Goal: Entertainment & Leisure: Consume media (video, audio)

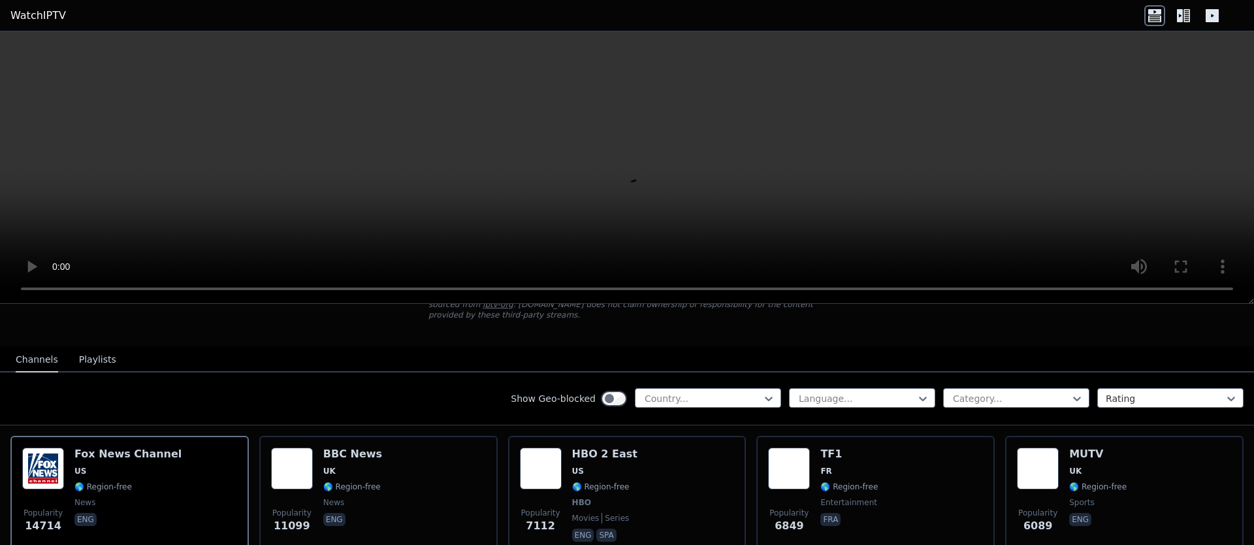
scroll to position [78, 0]
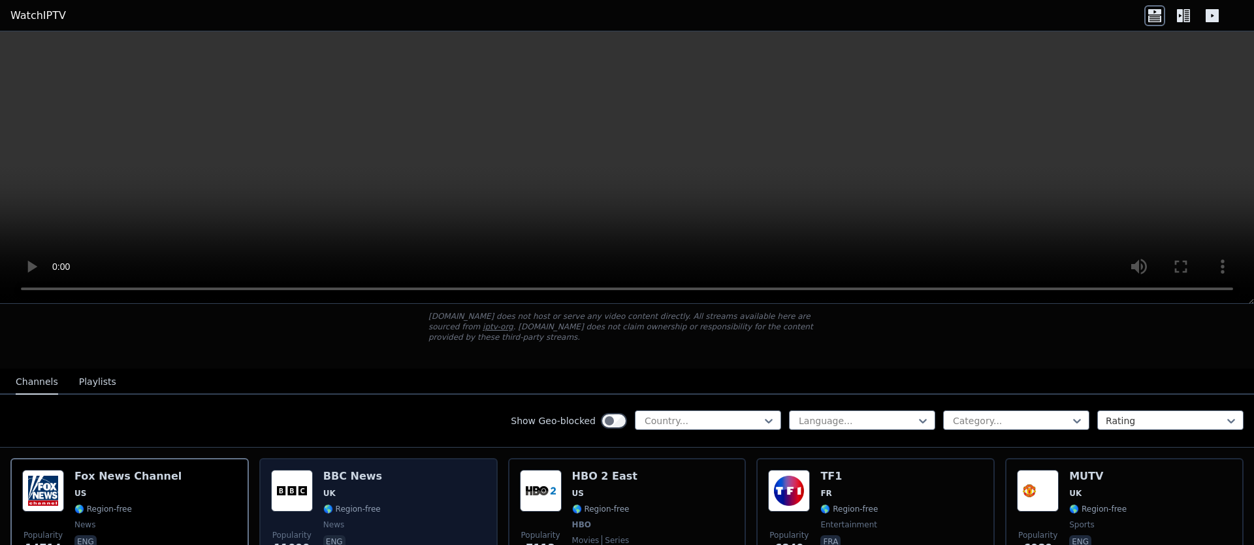
click at [373, 504] on span "🌎 Region-free" at bounding box center [351, 509] width 57 height 10
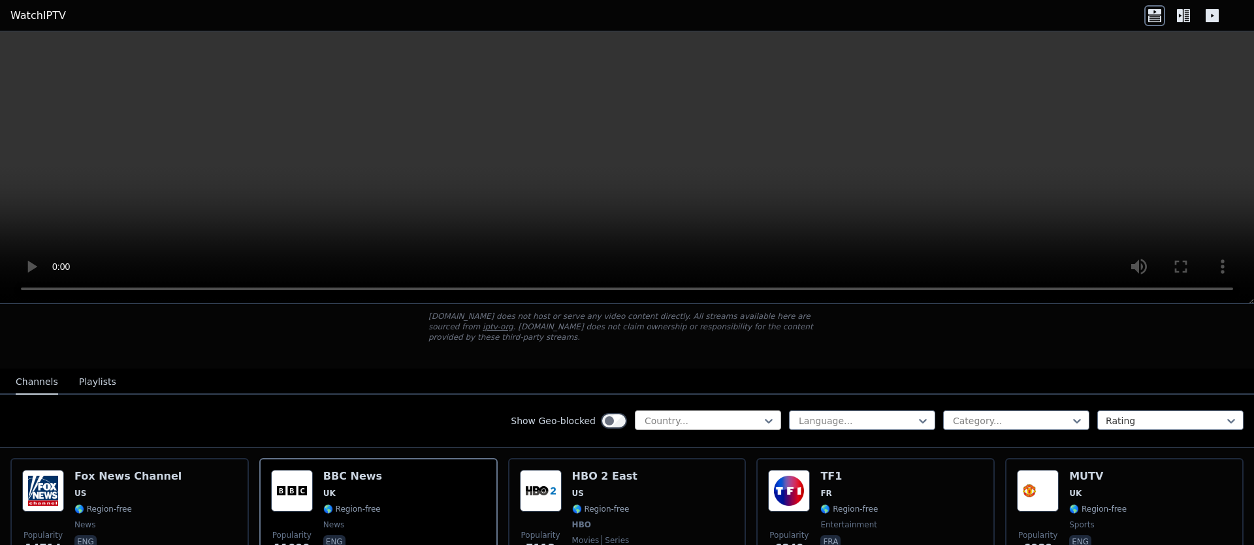
click at [693, 416] on div at bounding box center [702, 420] width 119 height 13
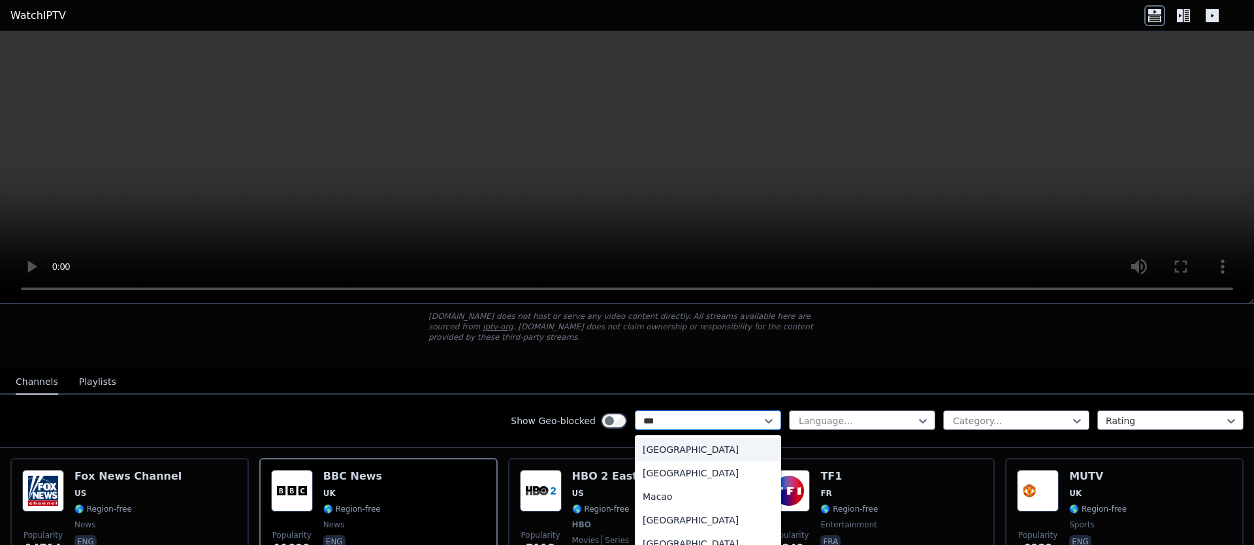
type input "****"
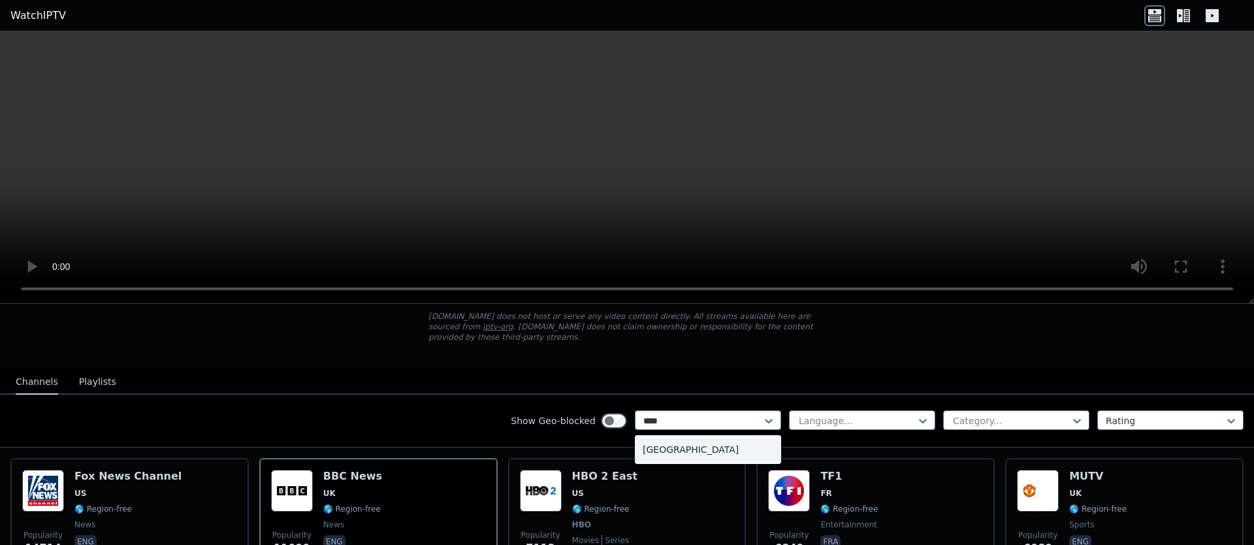
click at [677, 442] on div "Morocco" at bounding box center [708, 450] width 146 height 24
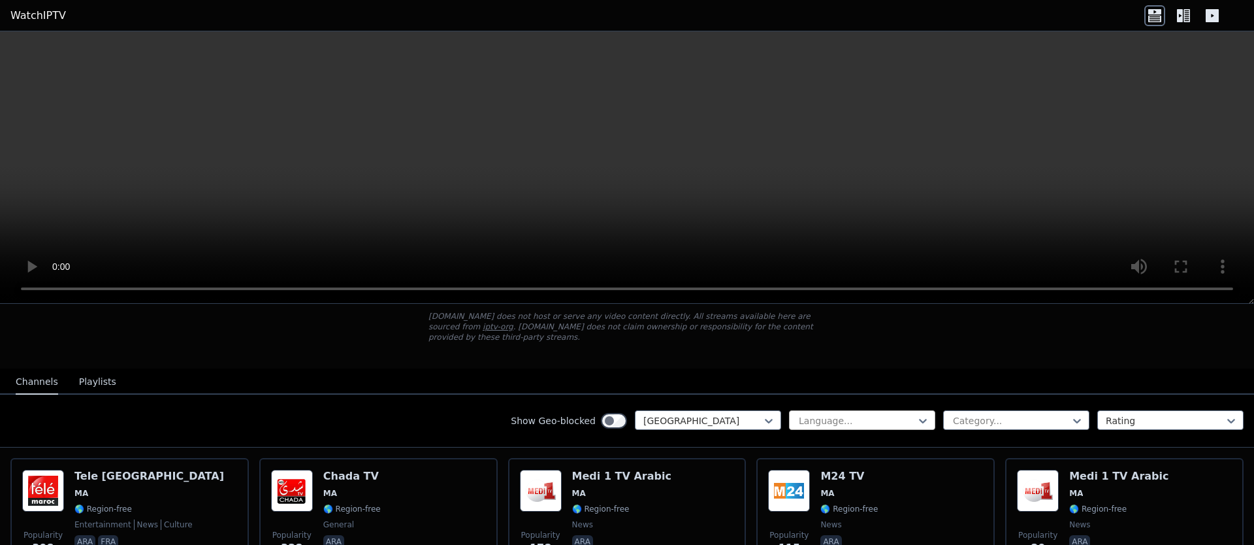
click at [837, 414] on div at bounding box center [857, 420] width 119 height 13
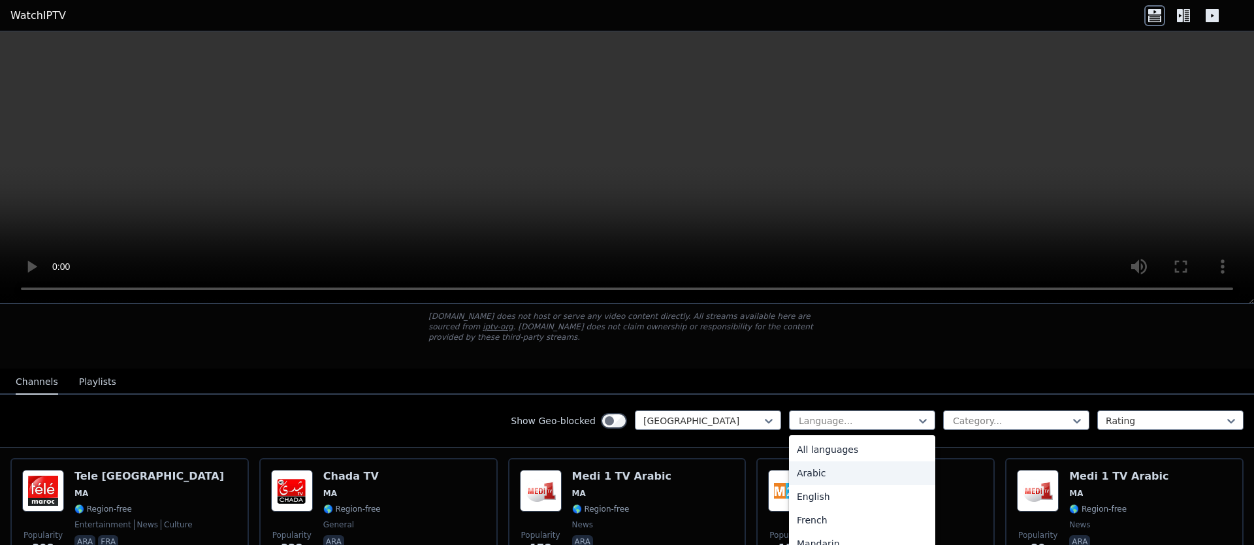
click at [817, 461] on div "Arabic" at bounding box center [862, 473] width 146 height 24
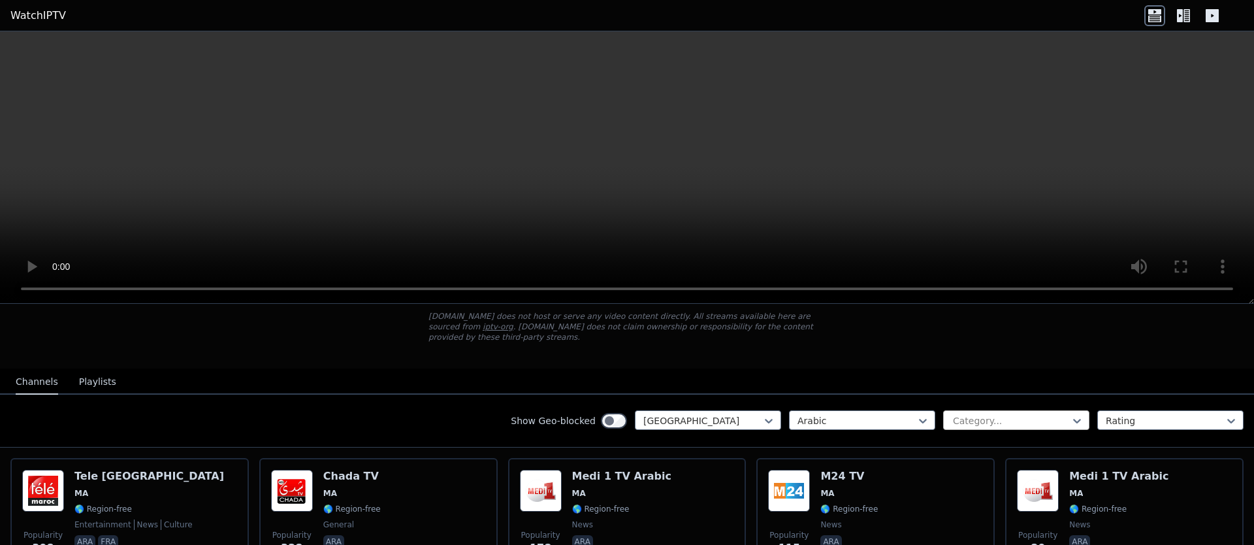
click at [1003, 414] on div at bounding box center [1011, 420] width 119 height 13
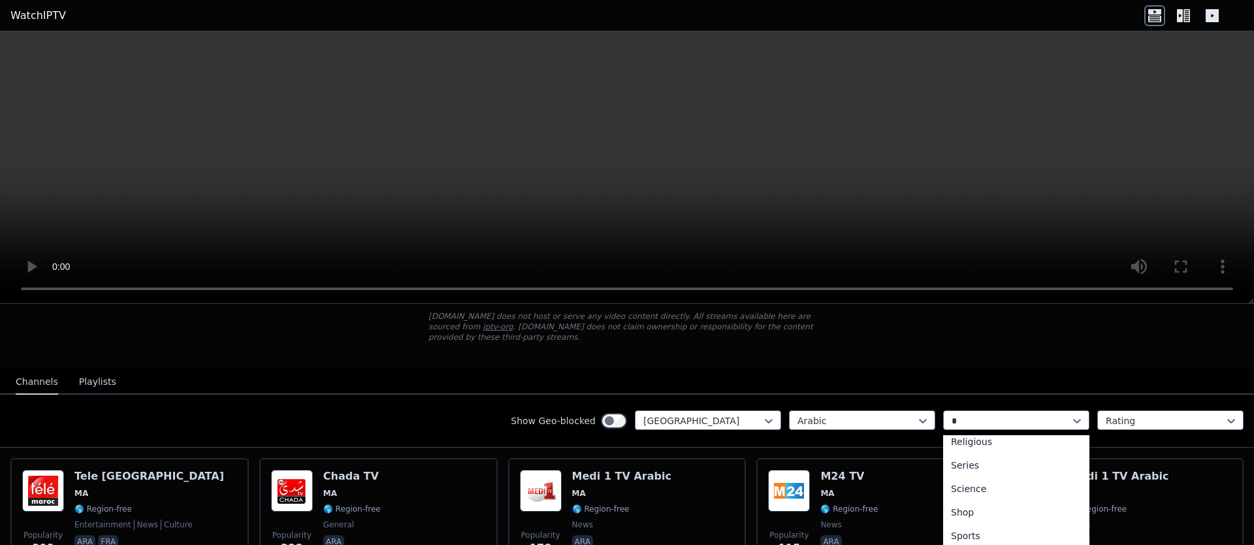
scroll to position [24, 0]
type input "**"
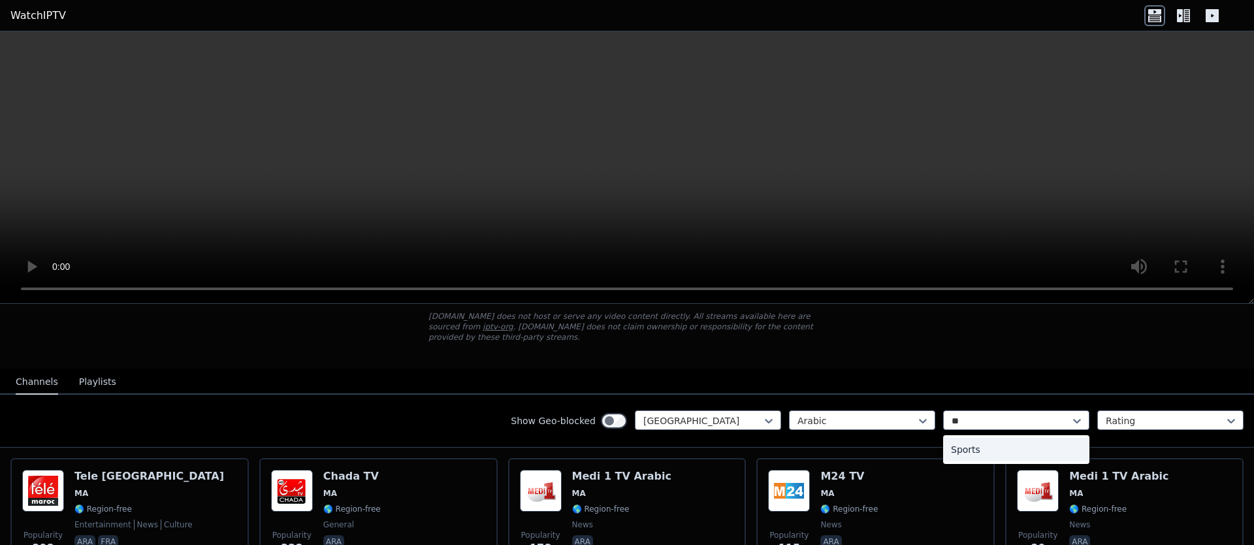
scroll to position [0, 0]
click at [987, 438] on div "Sports" at bounding box center [1016, 450] width 146 height 24
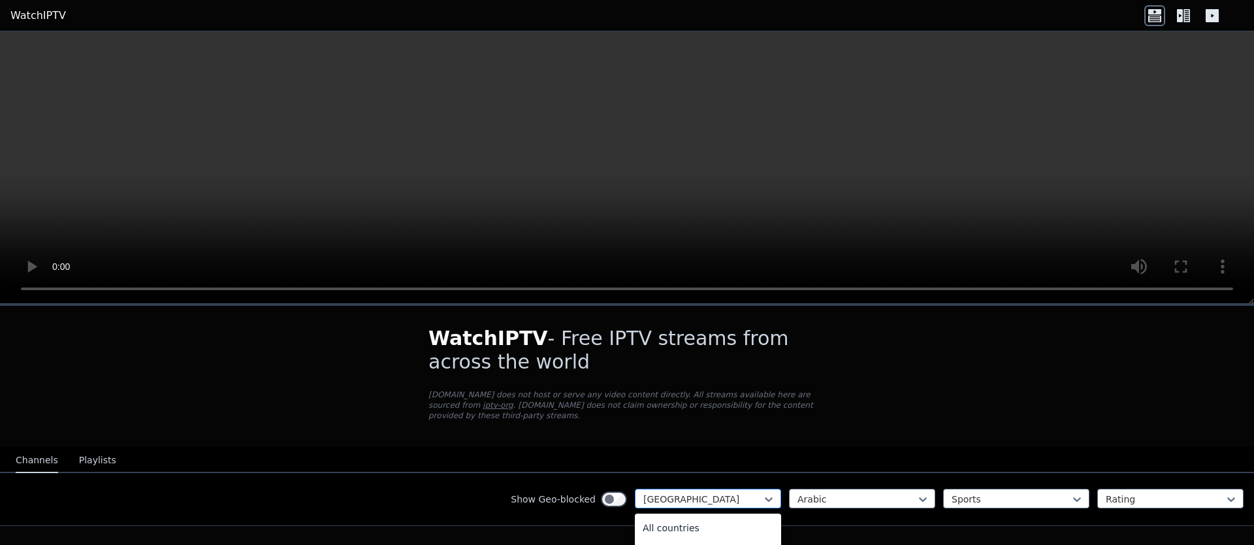
click at [670, 493] on div at bounding box center [702, 499] width 119 height 13
click at [710, 493] on div at bounding box center [702, 499] width 119 height 13
click at [706, 493] on div at bounding box center [702, 499] width 119 height 13
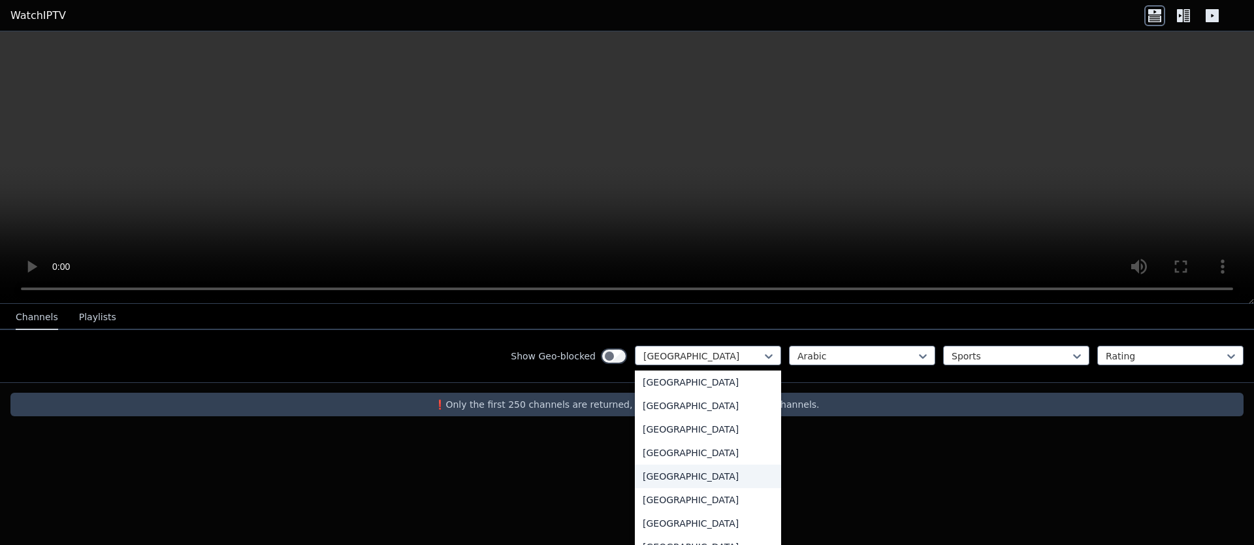
scroll to position [4667, 0]
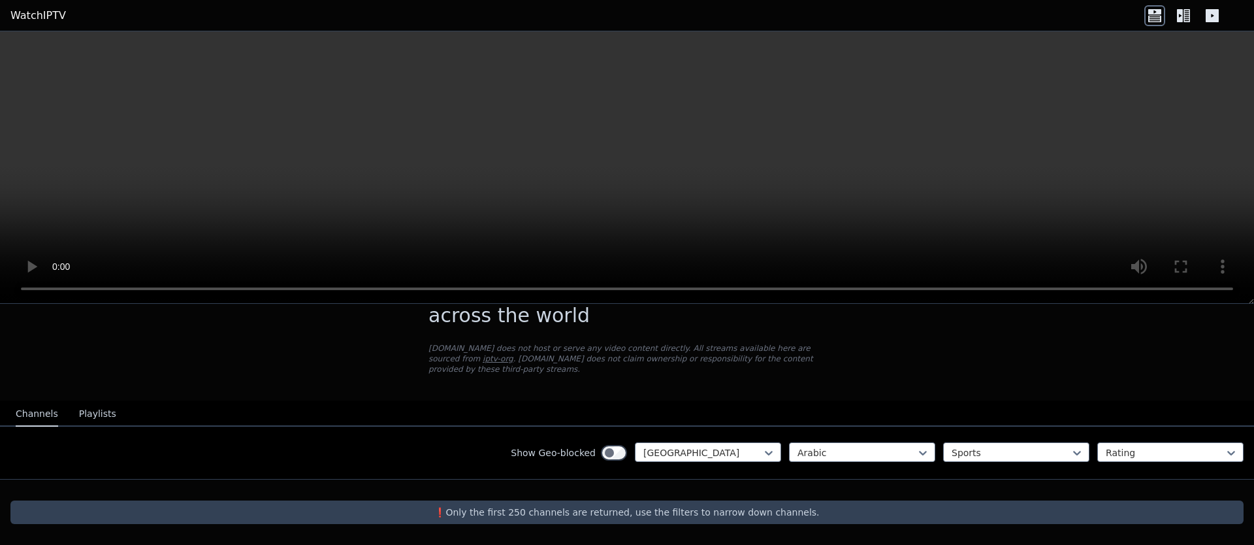
click at [406, 440] on div "WatchIPTV - Free IPTV streams from across the world WatchIPTV.xyz does not host…" at bounding box center [627, 424] width 1254 height 241
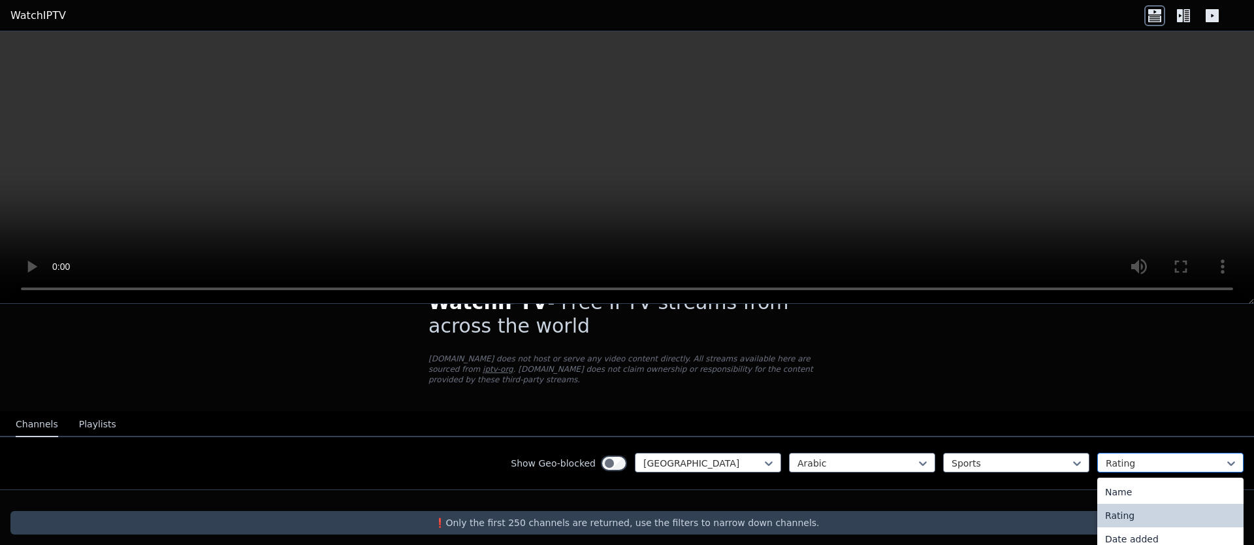
click at [1128, 457] on div at bounding box center [1165, 463] width 119 height 13
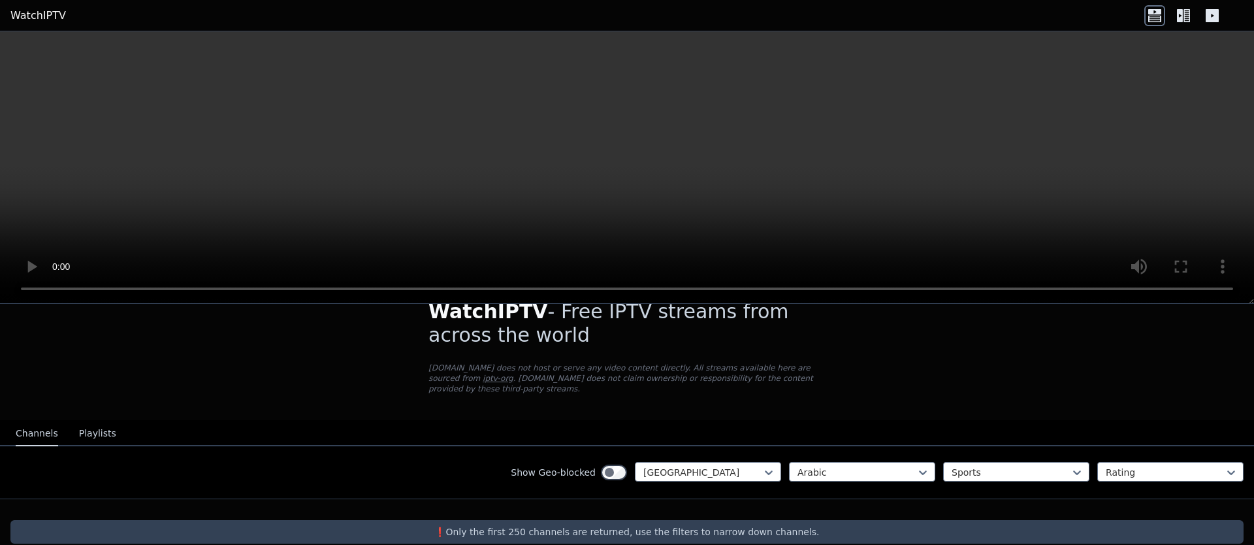
scroll to position [36, 0]
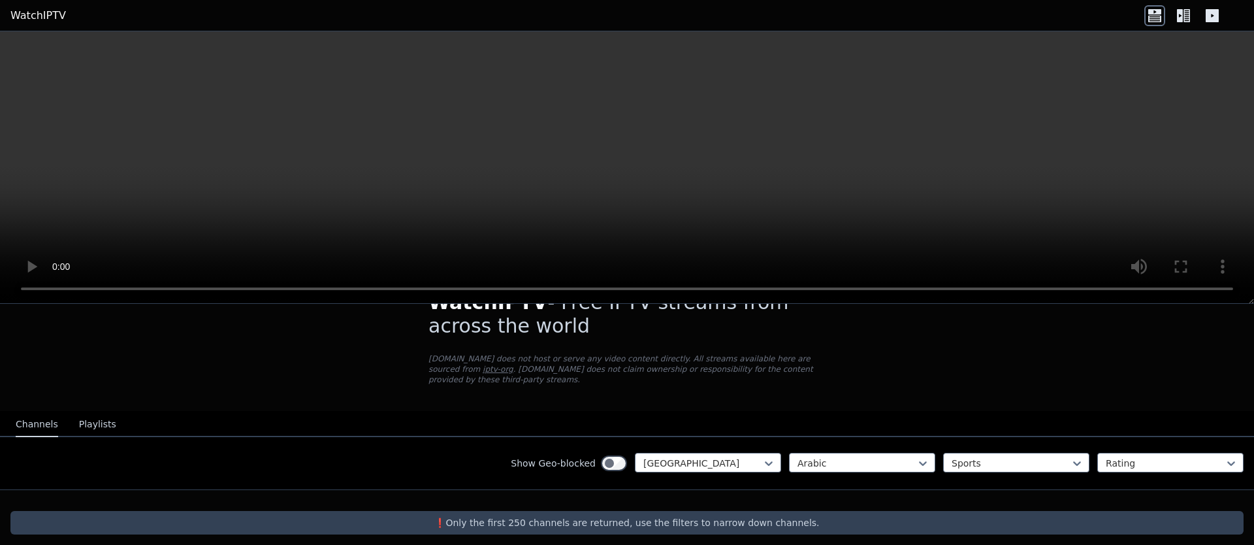
click at [79, 417] on button "Playlists" at bounding box center [97, 424] width 37 height 25
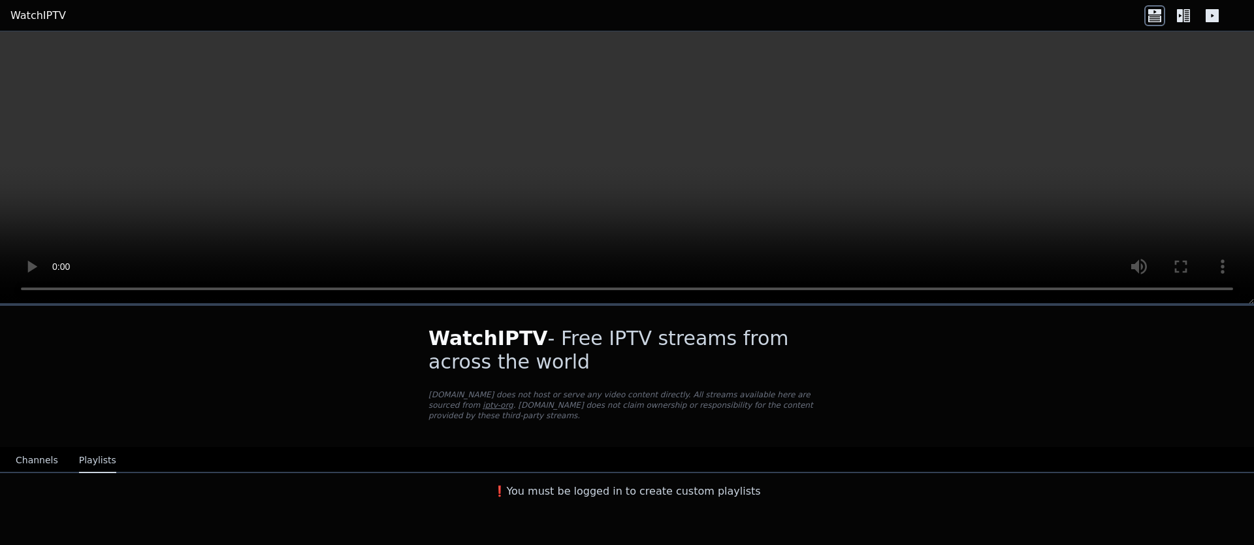
scroll to position [0, 0]
click at [26, 448] on button "Channels" at bounding box center [37, 460] width 42 height 25
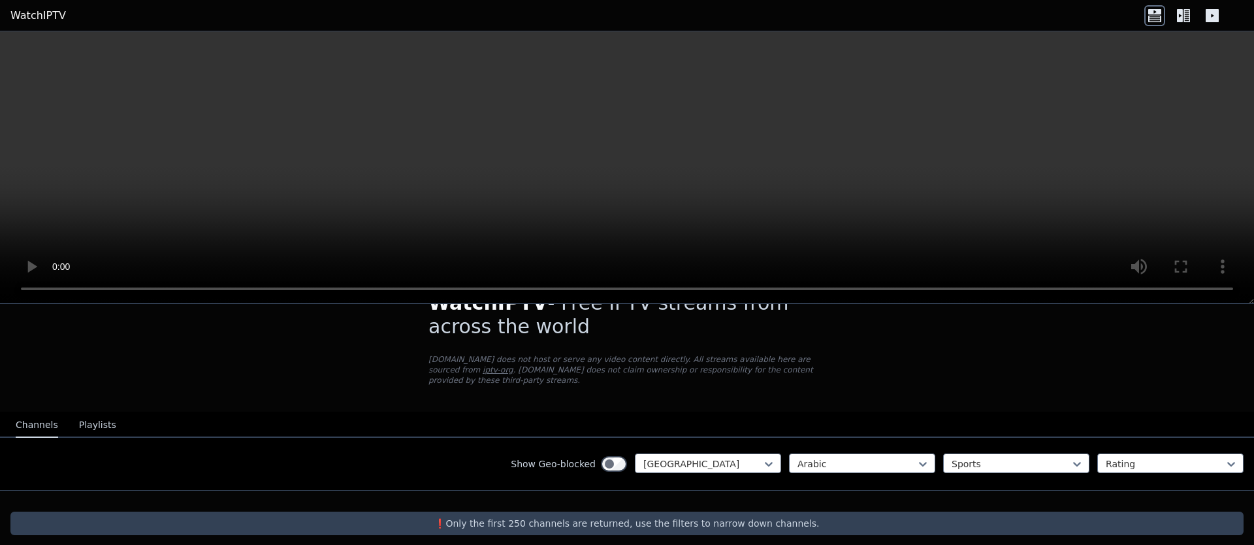
scroll to position [36, 0]
click at [734, 437] on div "Show Geo-blocked Morocco Arabic Sports Rating" at bounding box center [627, 463] width 1254 height 53
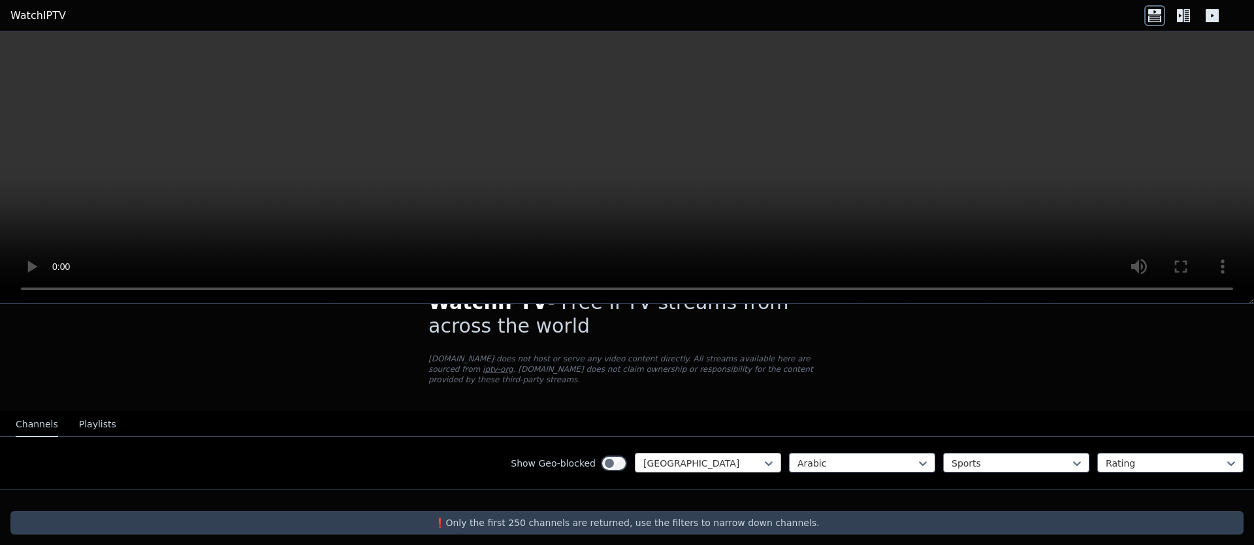
click at [734, 457] on div at bounding box center [702, 463] width 119 height 13
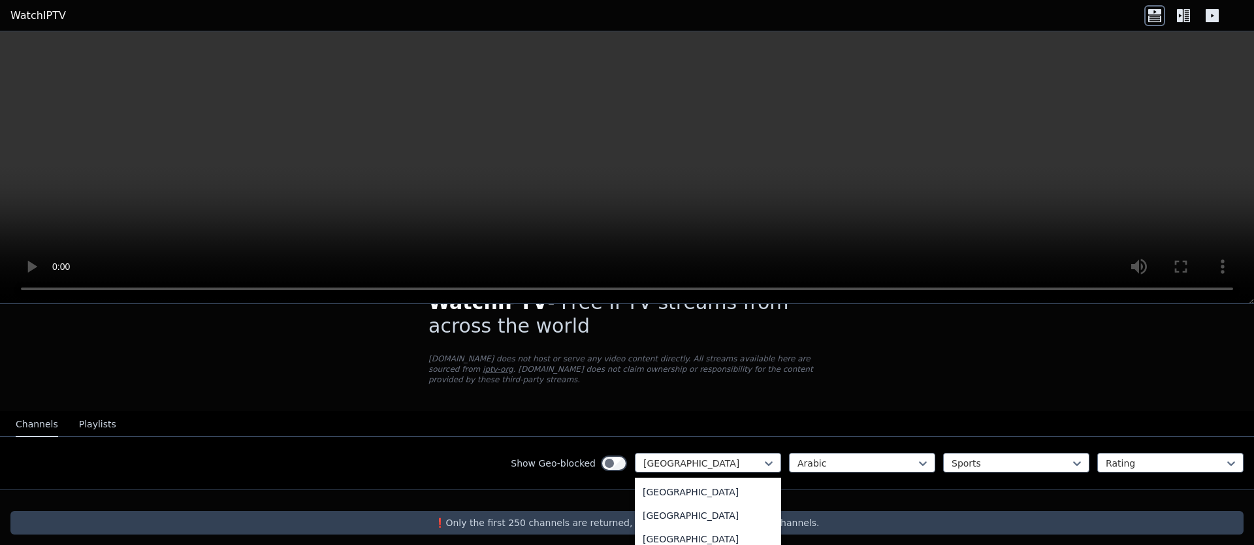
scroll to position [0, 0]
click at [655, 490] on div "All countries" at bounding box center [708, 492] width 146 height 24
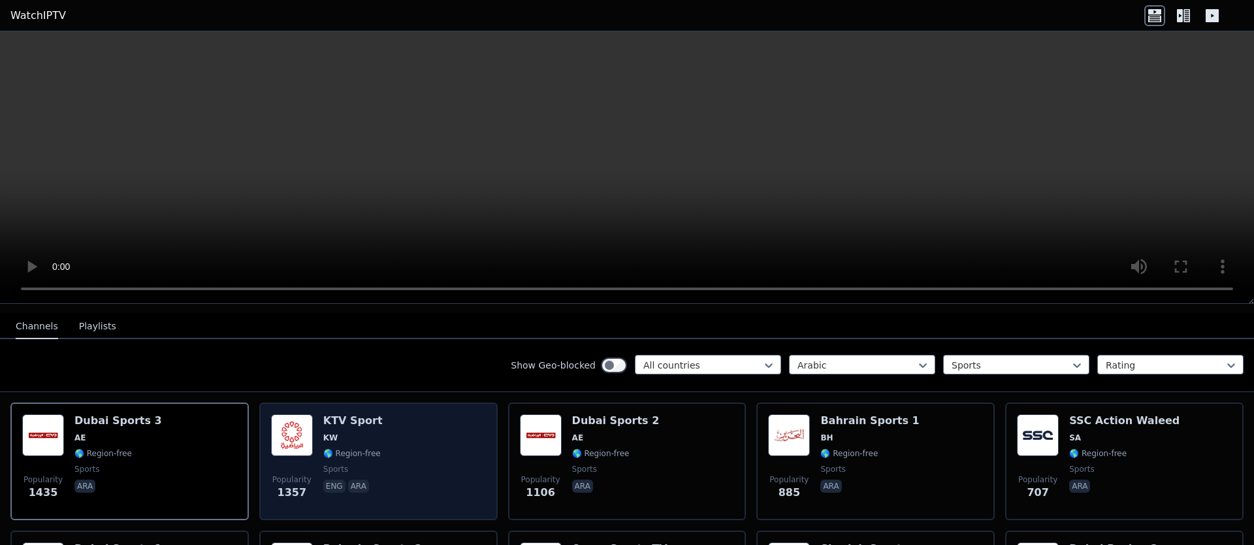
scroll to position [96, 0]
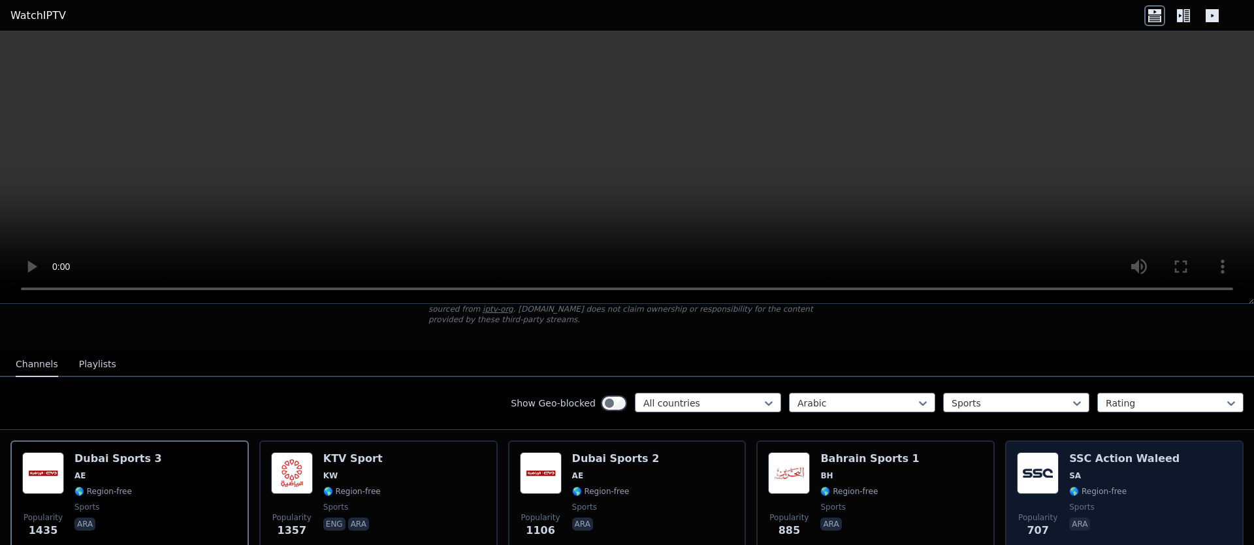
click at [1114, 470] on span "SA" at bounding box center [1124, 475] width 110 height 10
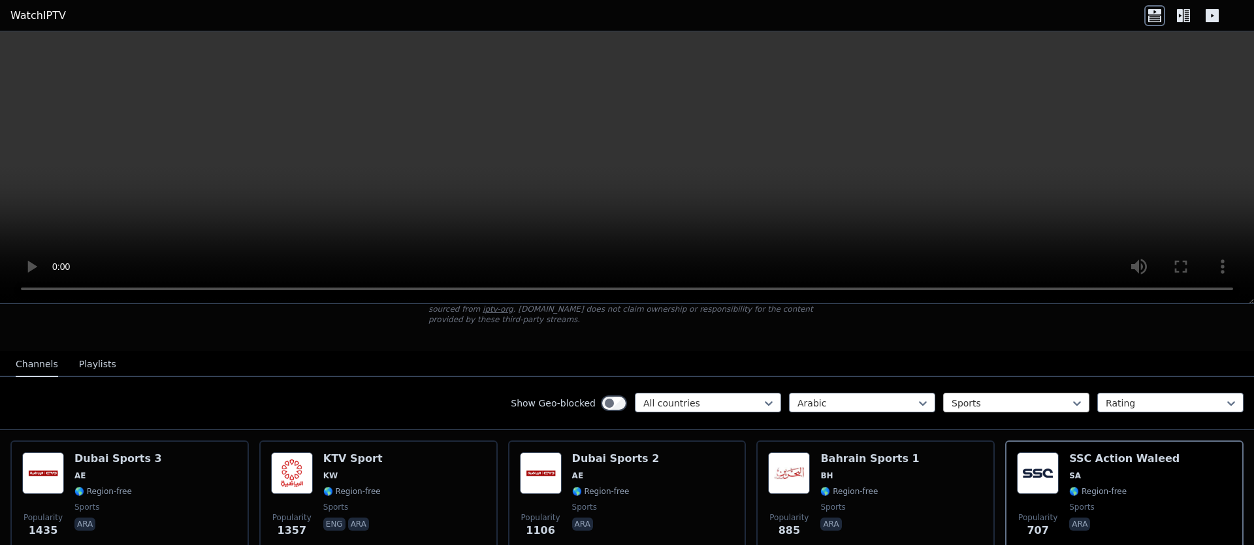
click at [1017, 397] on div at bounding box center [1011, 403] width 119 height 13
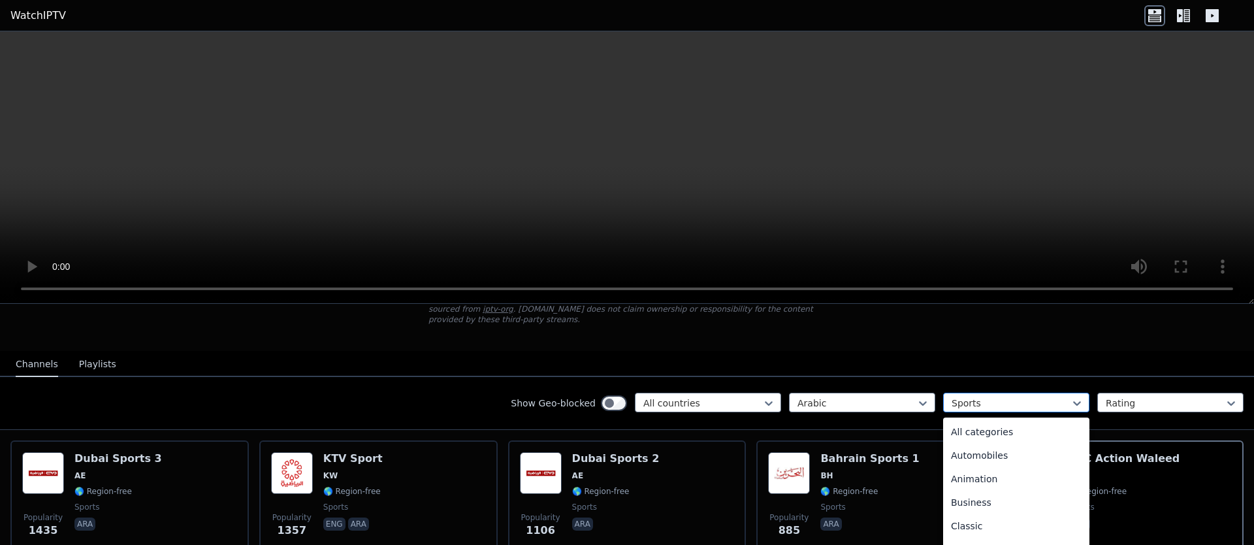
scroll to position [402, 0]
click at [1017, 397] on div at bounding box center [1011, 403] width 119 height 13
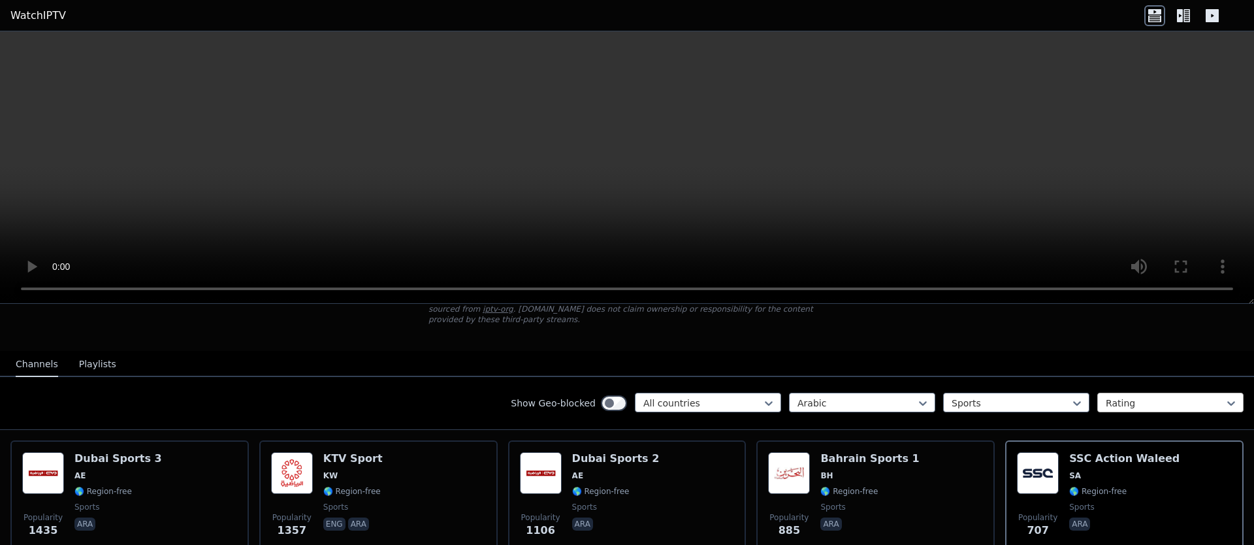
click at [1176, 398] on div at bounding box center [1165, 403] width 119 height 13
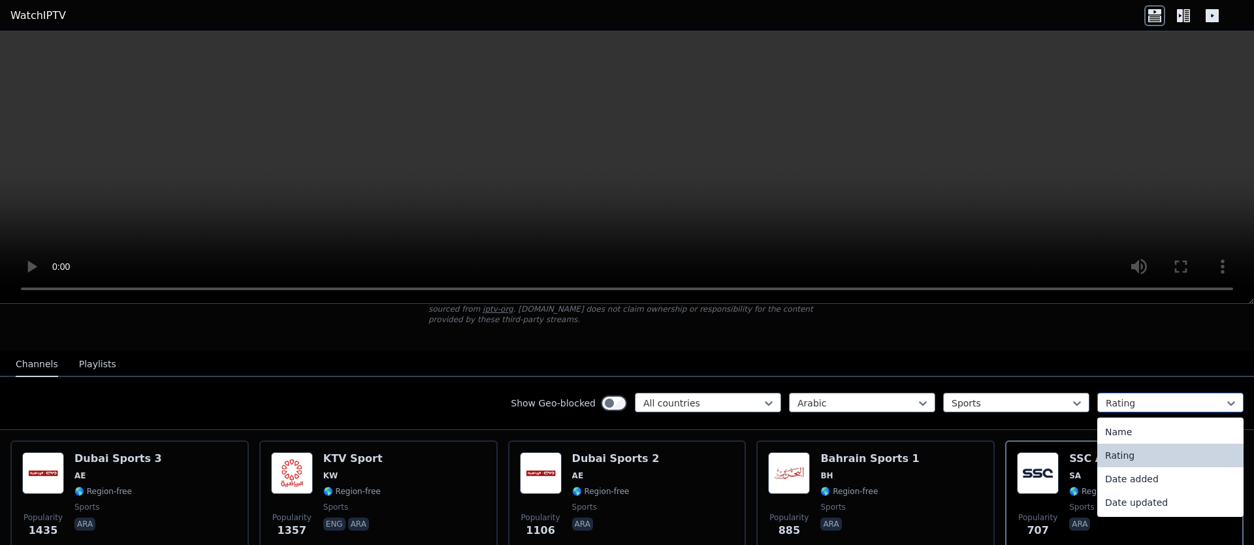
click at [1176, 398] on div at bounding box center [1165, 403] width 119 height 13
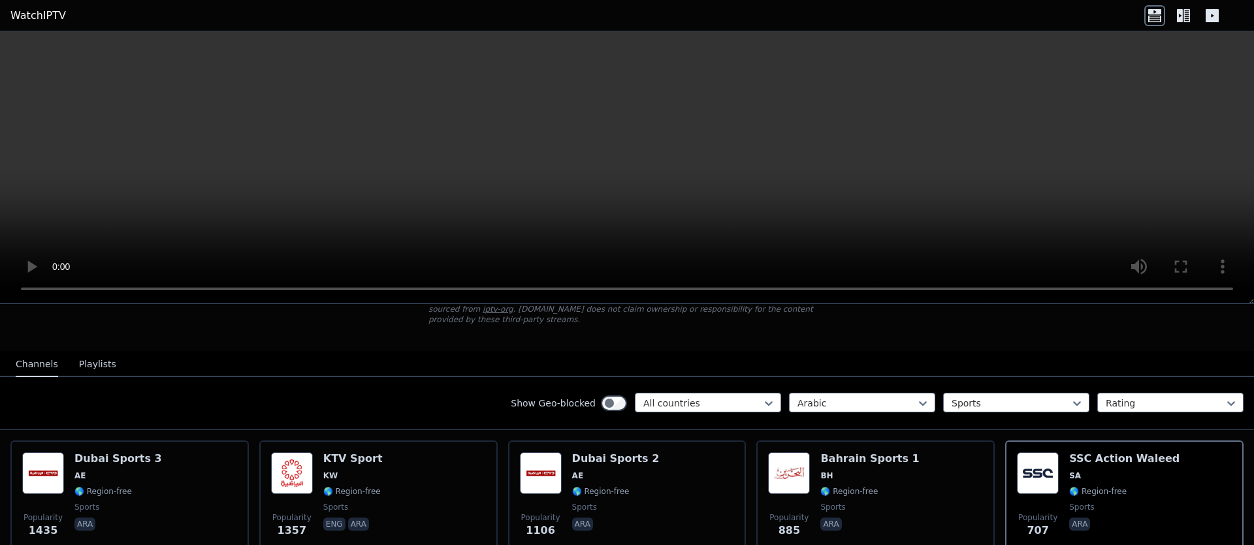
click at [824, 331] on div "WatchIPTV - Free IPTV streams from across the world WatchIPTV.xyz does not host…" at bounding box center [627, 280] width 439 height 141
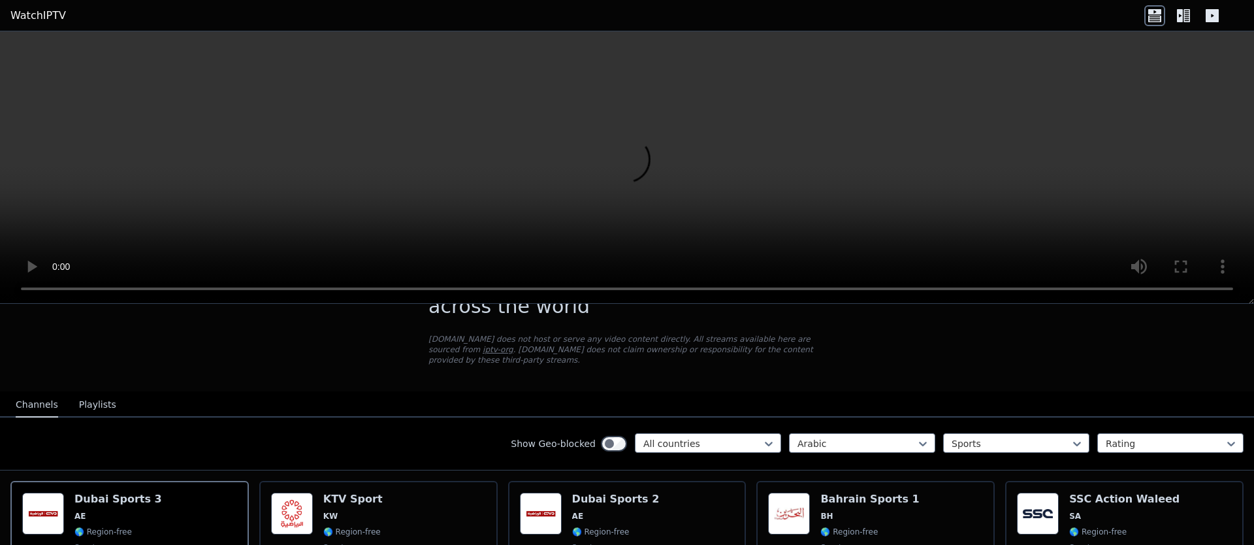
scroll to position [157, 0]
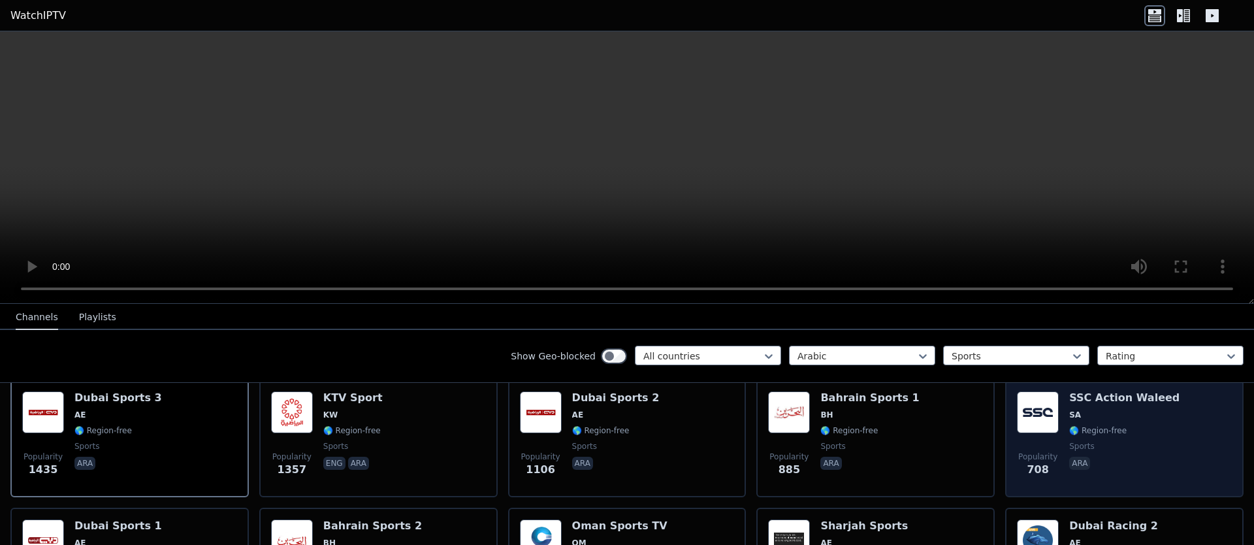
click at [1101, 425] on span "🌎 Region-free" at bounding box center [1097, 430] width 57 height 10
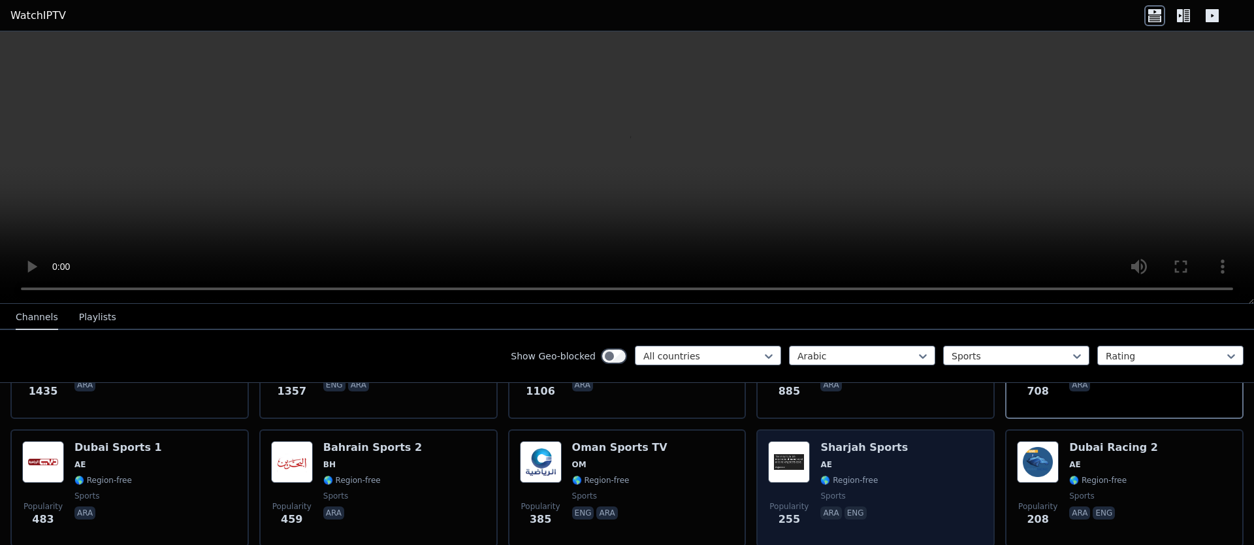
scroll to position [314, 0]
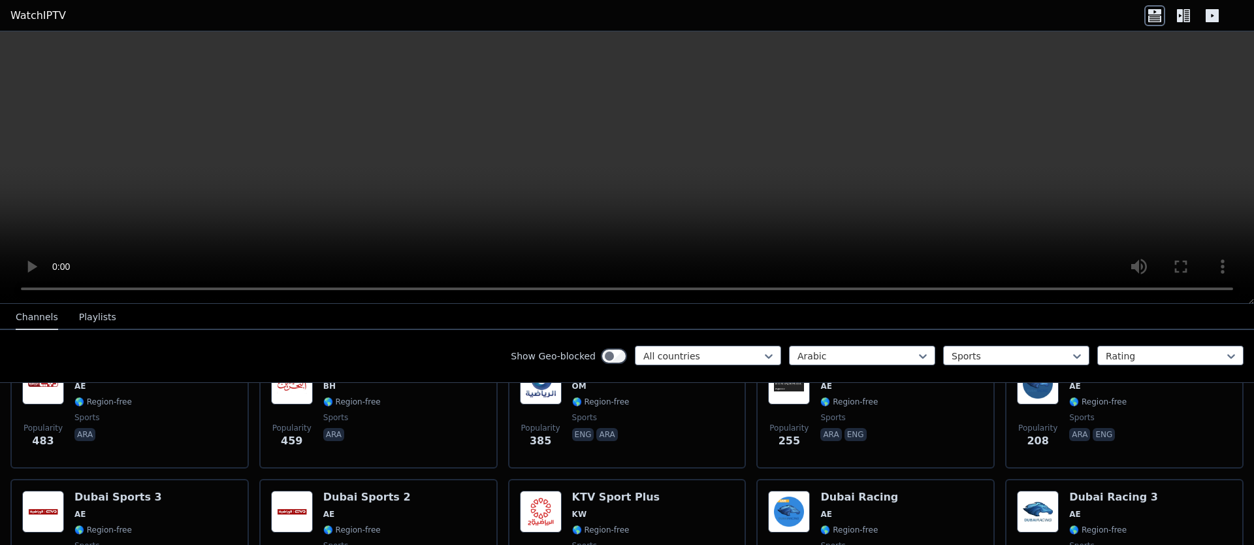
click at [63, 330] on div "Show Geo-blocked All countries Arabic Sports Rating" at bounding box center [627, 356] width 1254 height 53
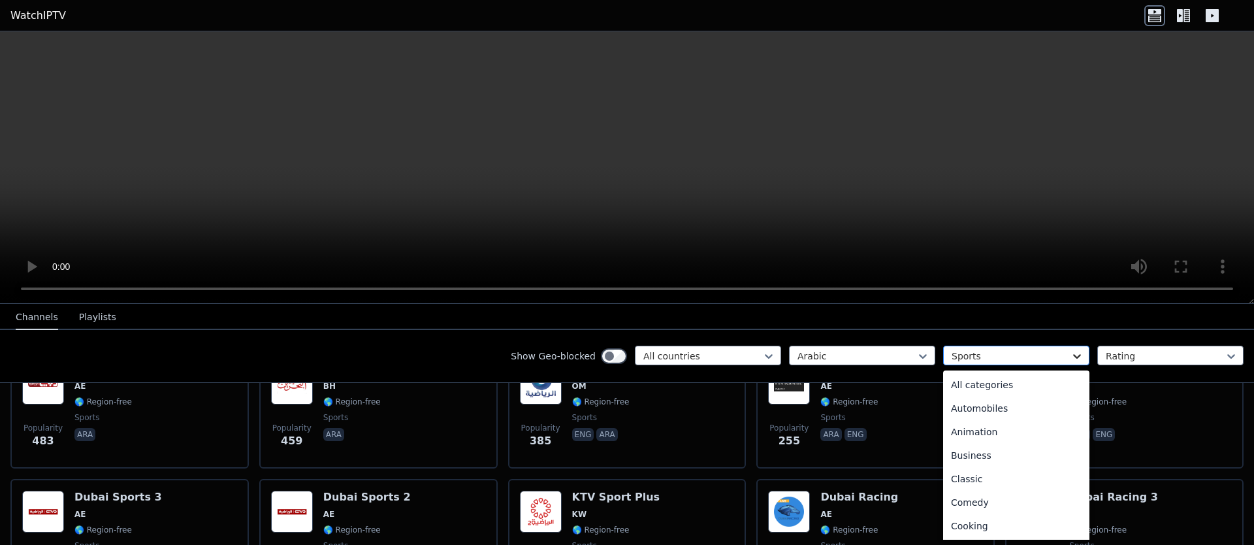
click at [1071, 349] on icon at bounding box center [1077, 355] width 13 height 13
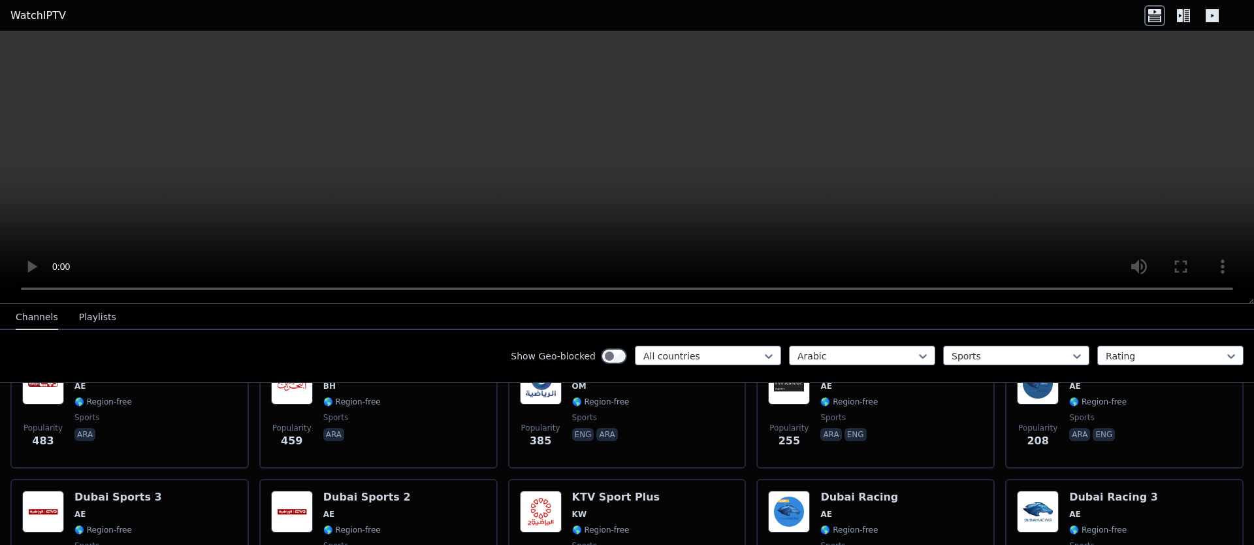
click at [470, 366] on div "Show Geo-blocked All countries Arabic Sports Rating" at bounding box center [627, 356] width 1254 height 53
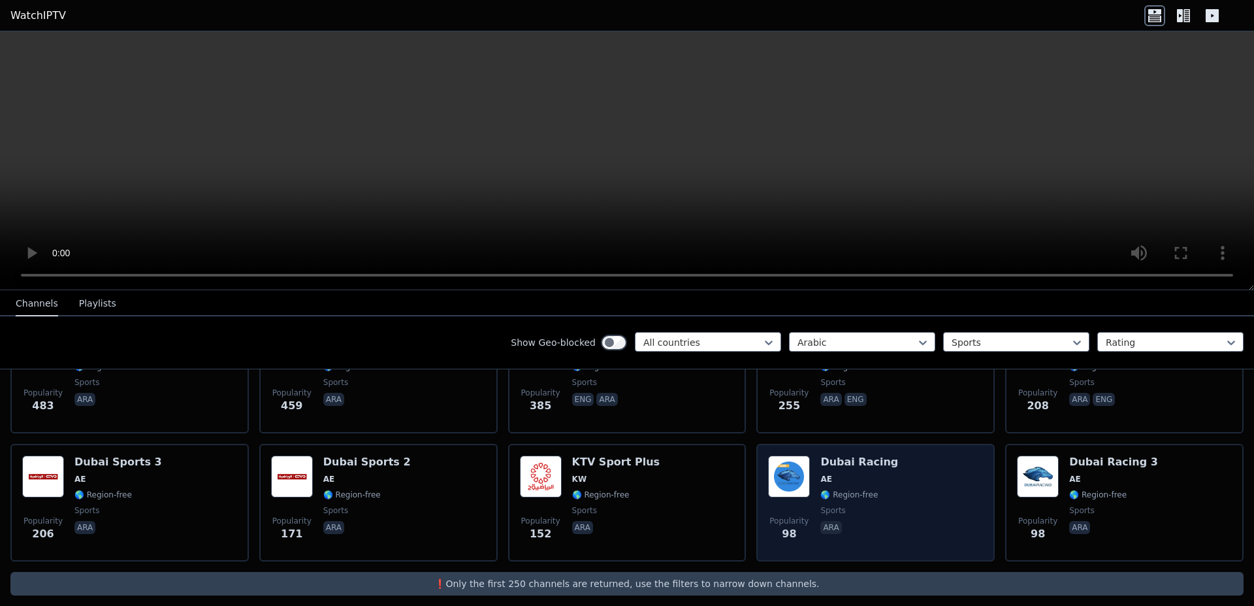
scroll to position [22, 0]
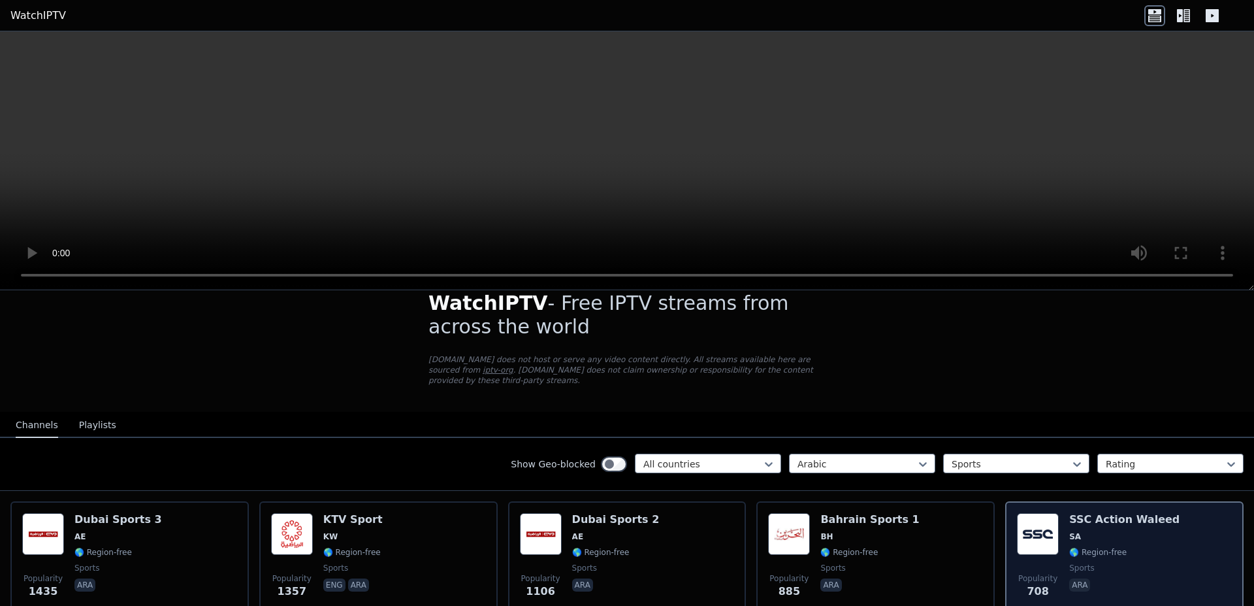
click at [1072, 544] on p "ara" at bounding box center [1079, 584] width 21 height 13
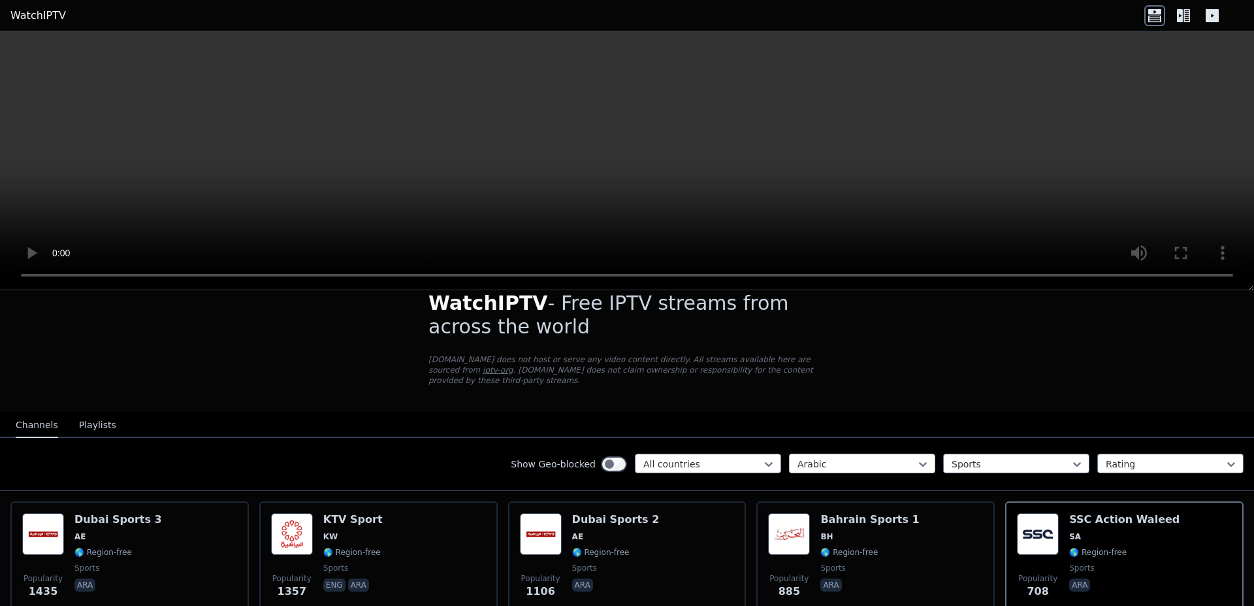
click at [798, 457] on div at bounding box center [857, 463] width 119 height 13
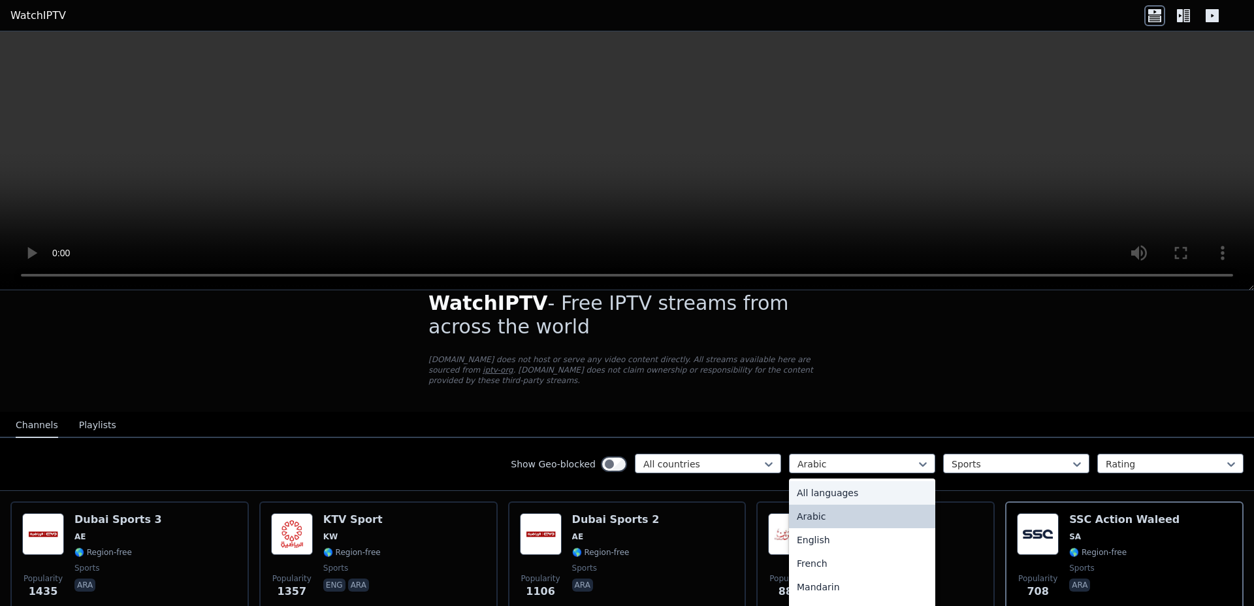
click at [807, 481] on div "All languages" at bounding box center [862, 493] width 146 height 24
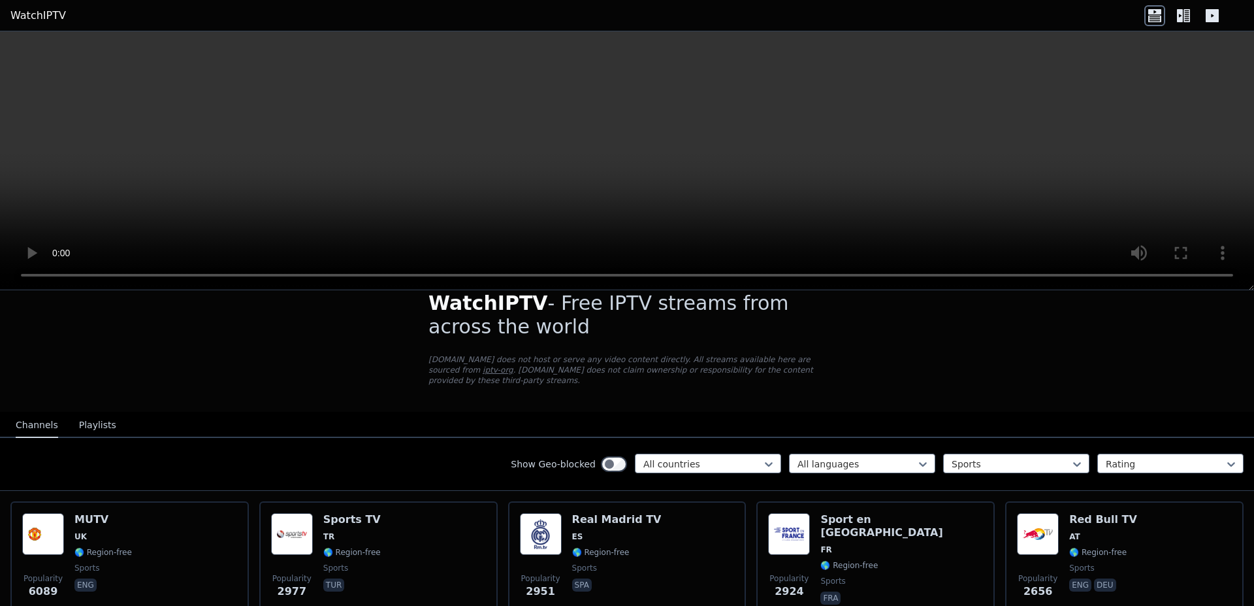
scroll to position [725, 0]
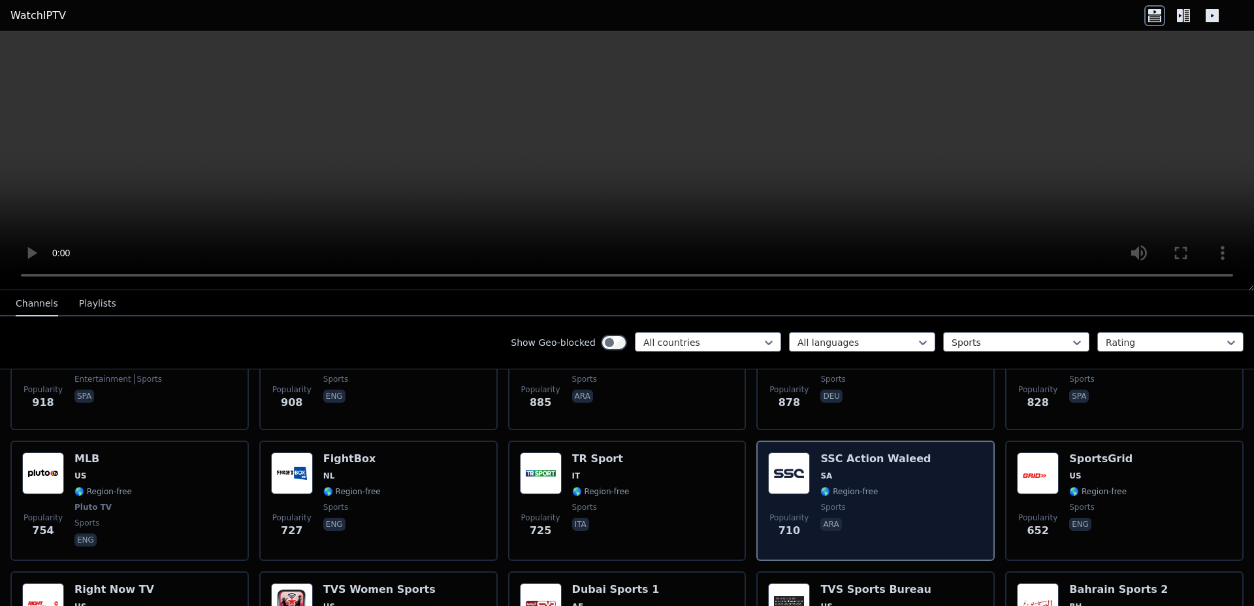
click at [915, 493] on div "Popularity 710 SSC Action Waleed SA 🌎 Region-free sports ara" at bounding box center [875, 500] width 215 height 97
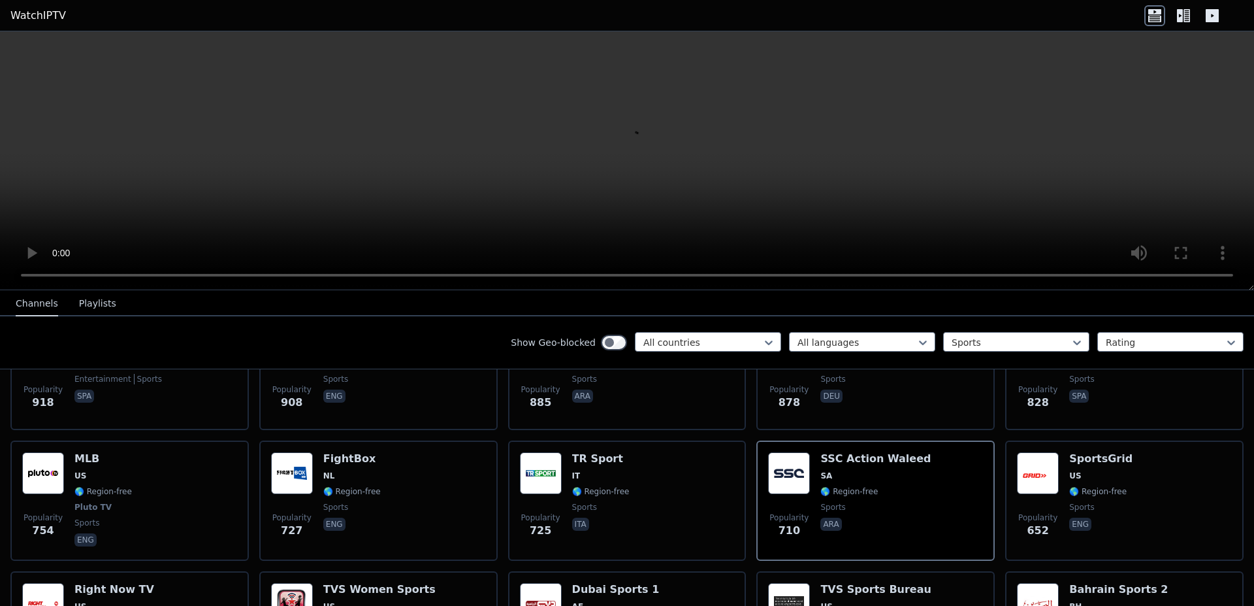
scroll to position [1891, 0]
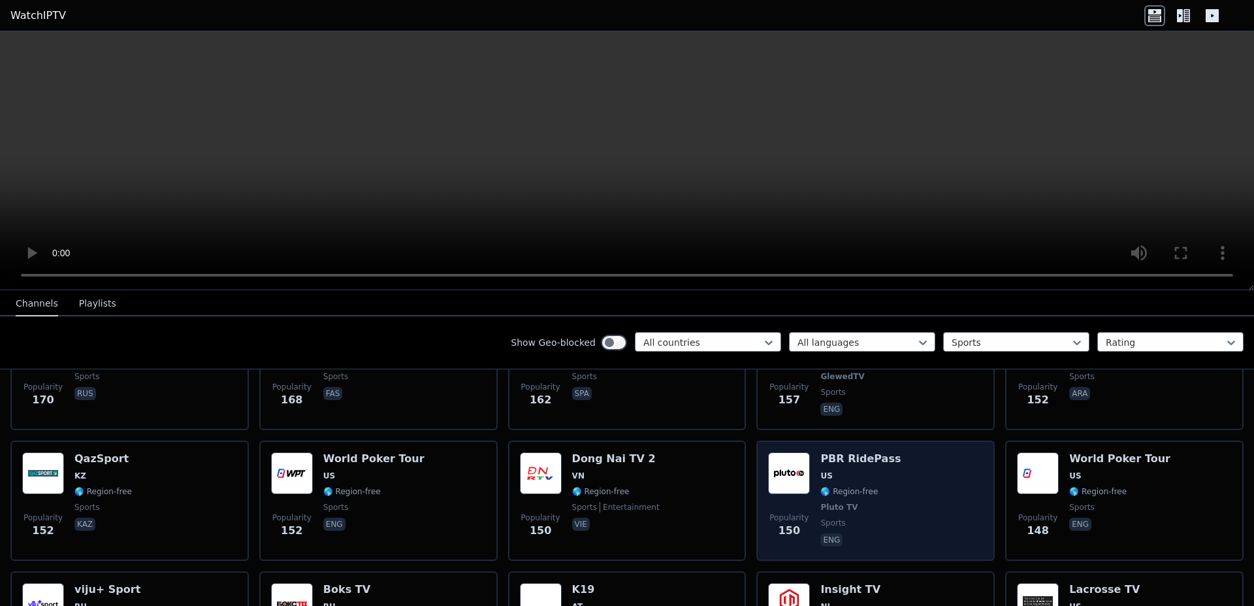
click at [835, 470] on span "US" at bounding box center [860, 475] width 80 height 10
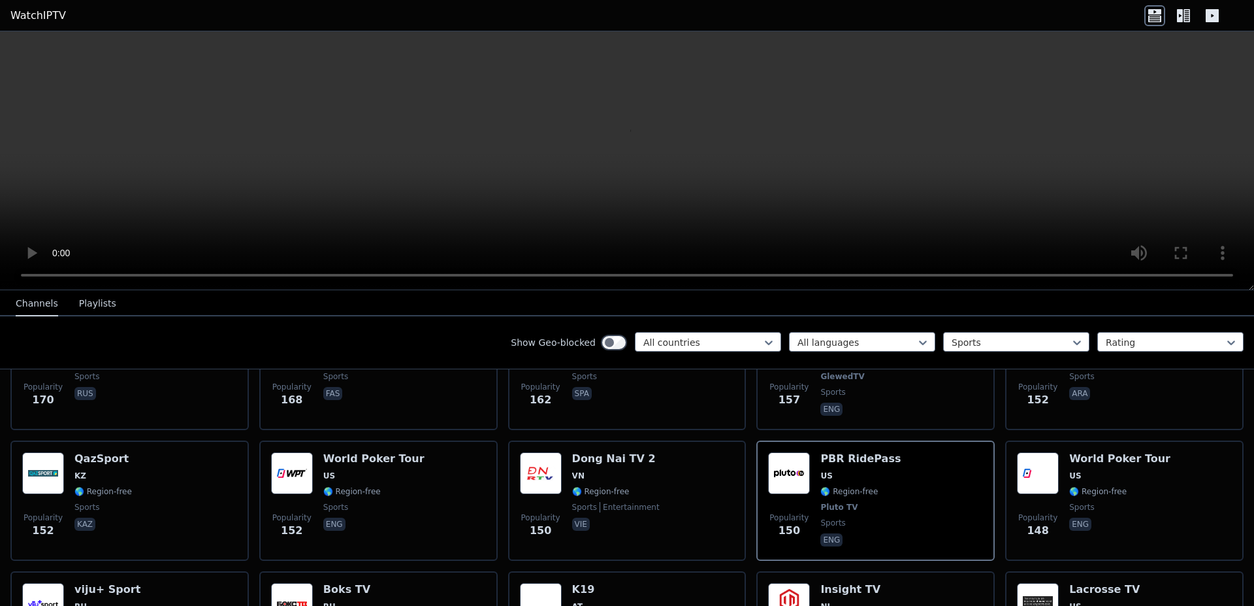
scroll to position [725, 0]
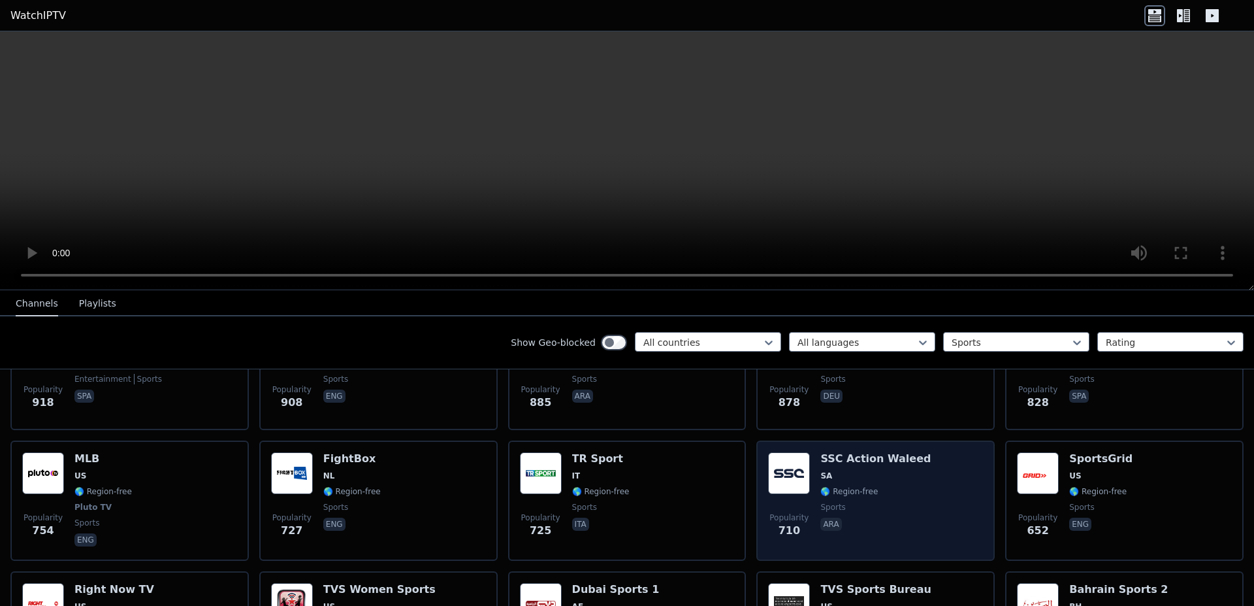
click at [884, 470] on span "SA" at bounding box center [875, 475] width 110 height 10
drag, startPoint x: 921, startPoint y: 453, endPoint x: 813, endPoint y: 448, distance: 107.9
click at [813, 452] on div "Popularity 710 SSC Action Waleed SA 🌎 Region-free sports ara" at bounding box center [875, 500] width 215 height 97
copy h6 "SSC Action Waleed"
click at [837, 470] on span "SA" at bounding box center [875, 475] width 110 height 10
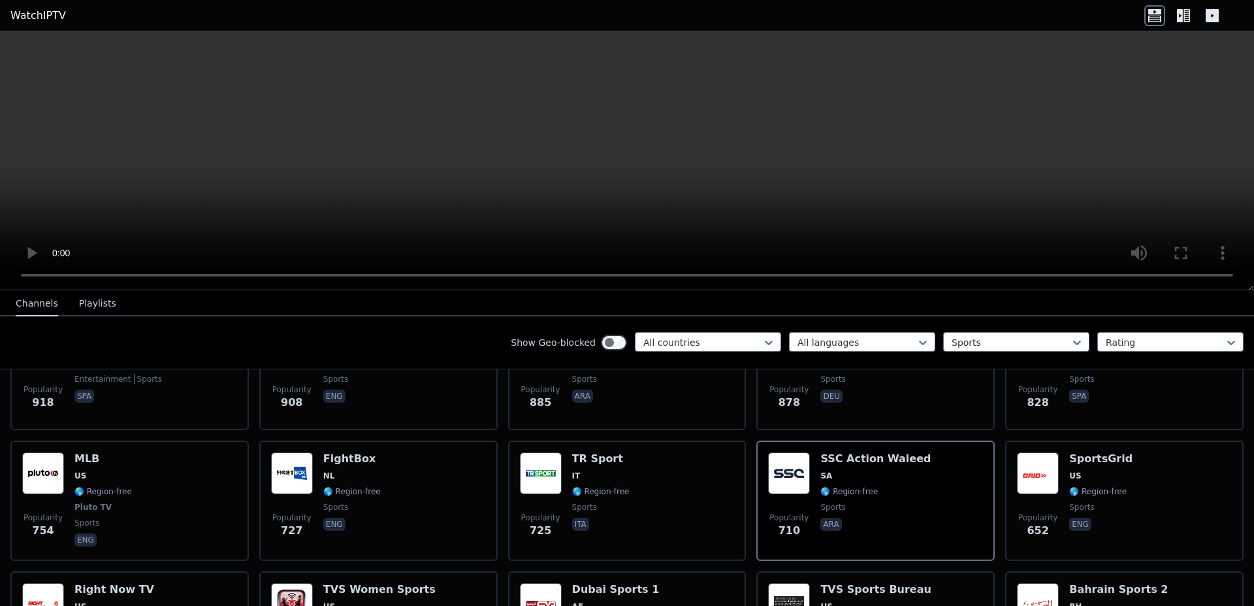
click at [968, 331] on div "Show Geo-blocked All countries All languages Sports Rating" at bounding box center [627, 342] width 1254 height 53
click at [1003, 338] on div at bounding box center [1011, 342] width 119 height 13
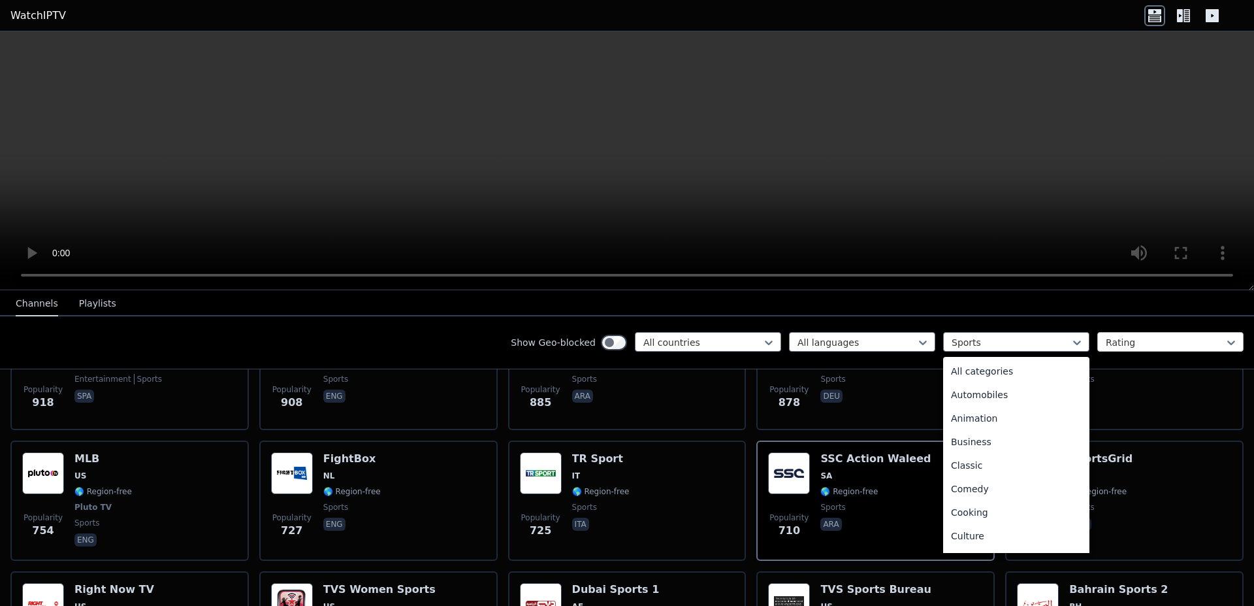
scroll to position [402, 0]
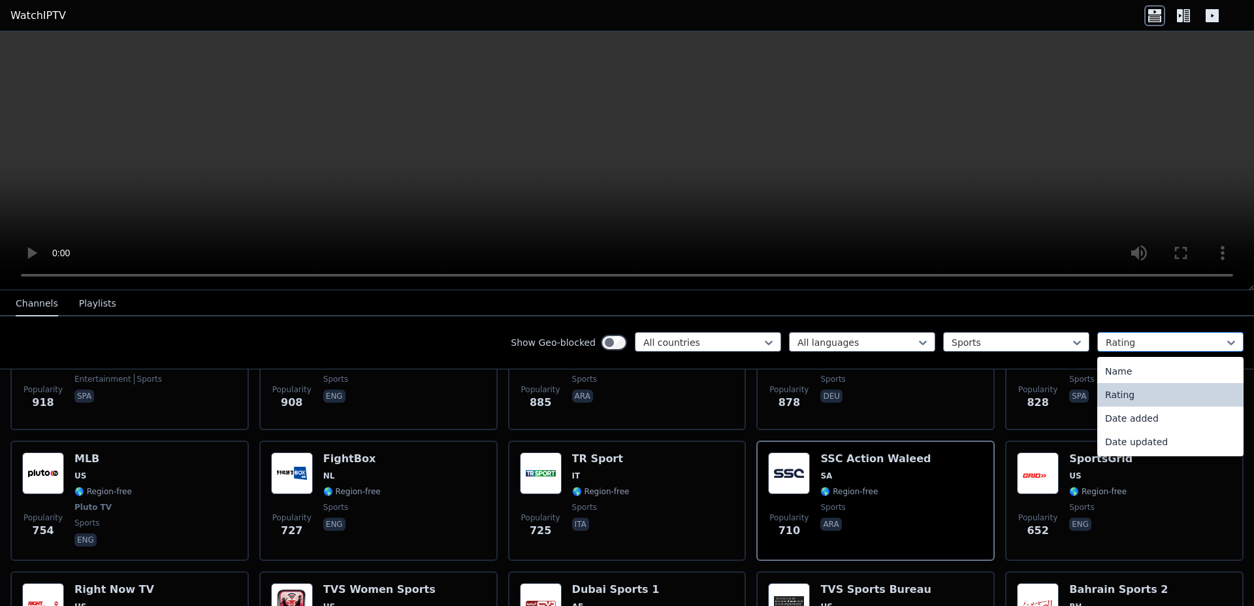
click at [1133, 346] on div at bounding box center [1165, 342] width 119 height 13
drag, startPoint x: 429, startPoint y: 224, endPoint x: 188, endPoint y: 123, distance: 261.5
click at [427, 222] on video at bounding box center [627, 160] width 1254 height 259
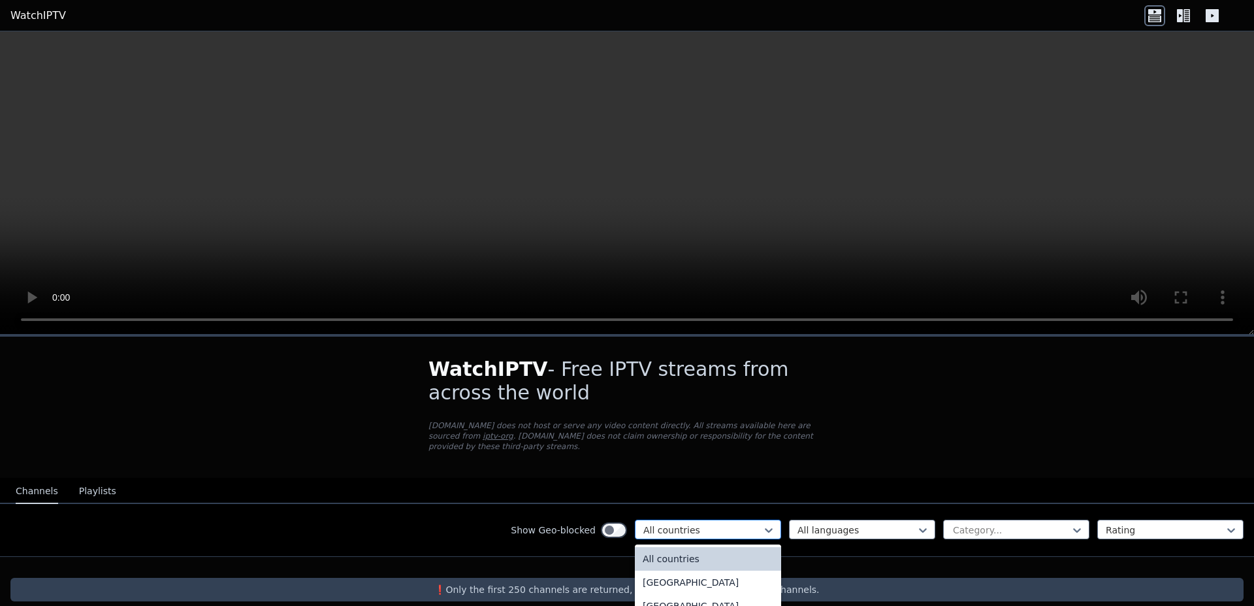
click at [701, 523] on div at bounding box center [702, 529] width 119 height 13
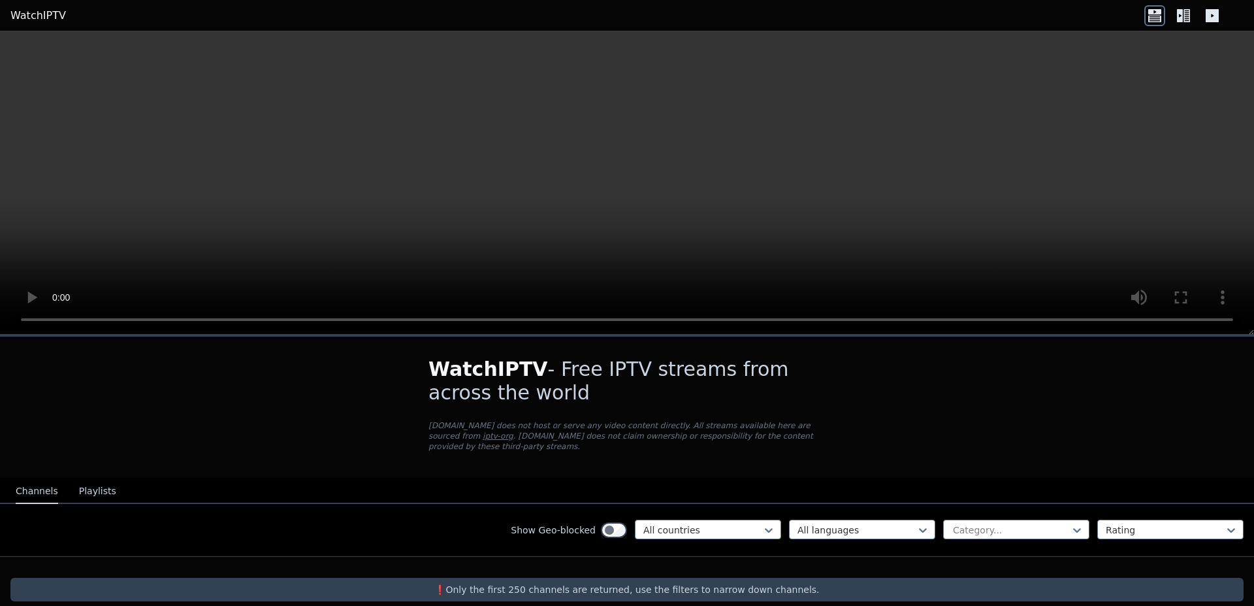
click at [735, 402] on h1 "WatchIPTV - Free IPTV streams from across the world" at bounding box center [627, 380] width 397 height 47
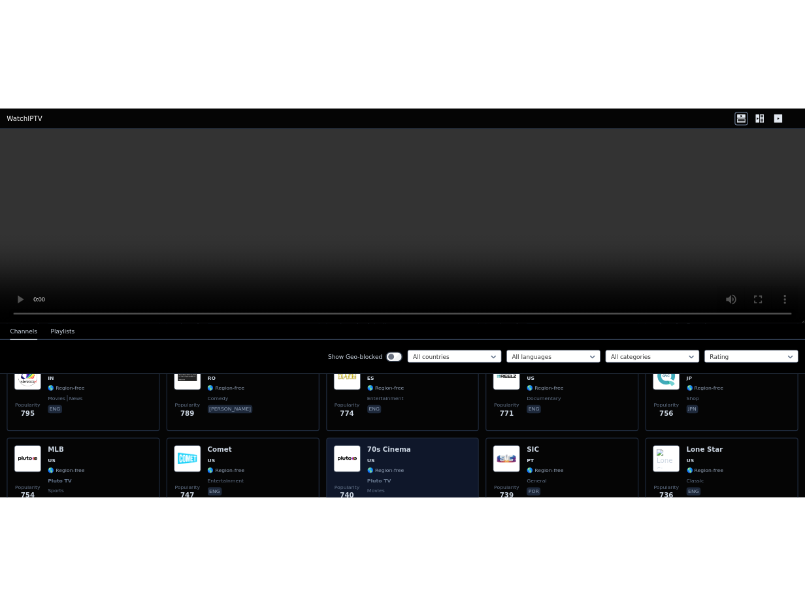
scroll to position [2819, 0]
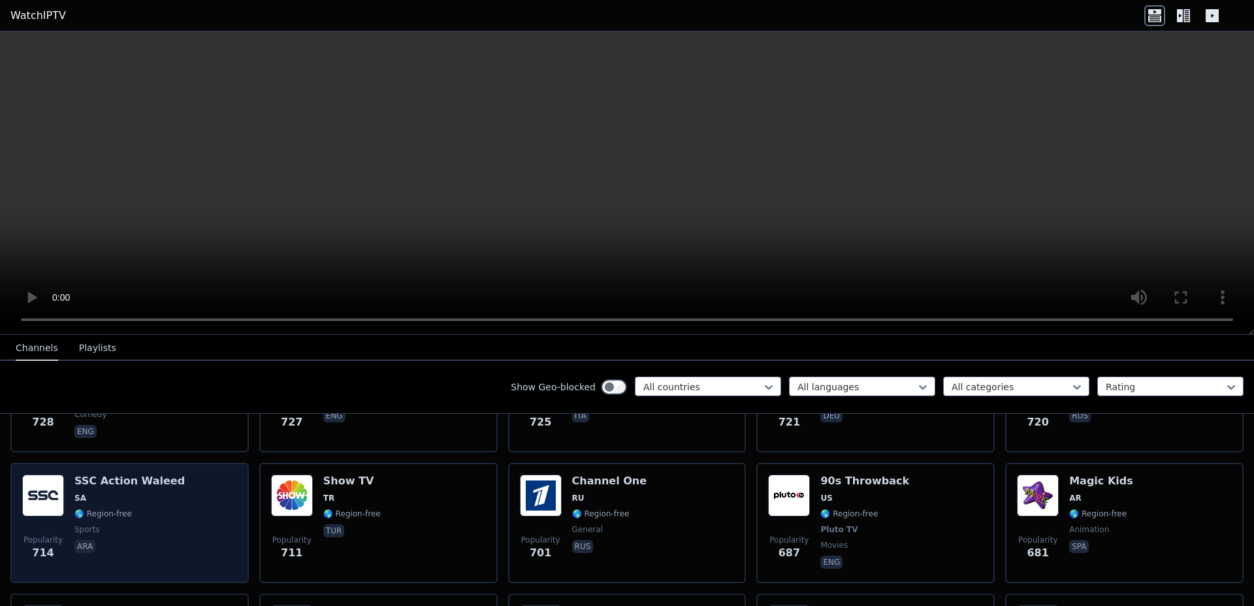
click at [135, 474] on h6 "SSC Action Waleed" at bounding box center [129, 480] width 110 height 13
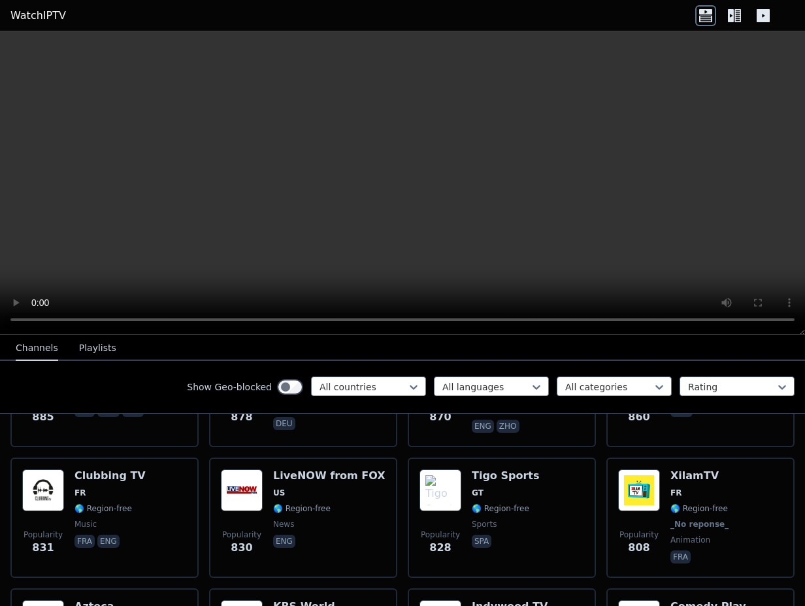
scroll to position [3468, 0]
